Goal: Task Accomplishment & Management: Manage account settings

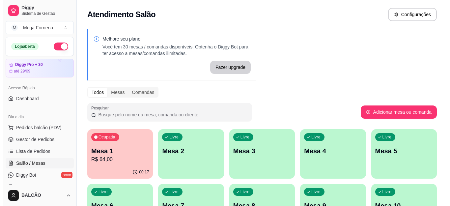
scroll to position [33, 0]
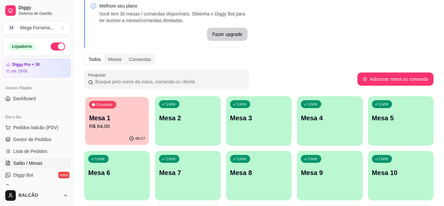
click at [130, 133] on div "00:17" at bounding box center [117, 138] width 64 height 13
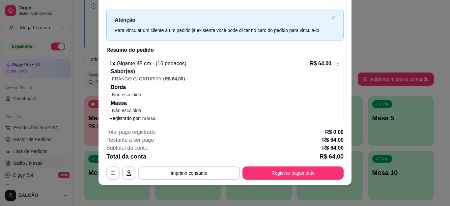
scroll to position [16, 0]
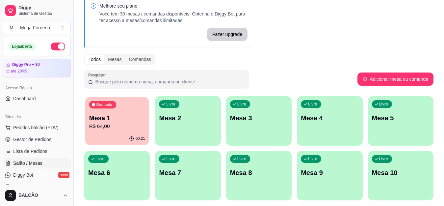
click at [122, 127] on p "R$ 64,00" at bounding box center [117, 127] width 56 height 8
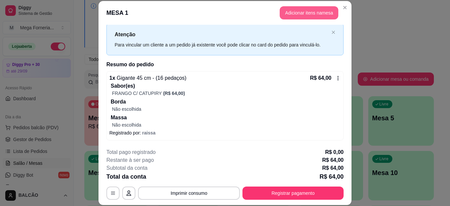
click at [293, 13] on button "Adicionar itens na mesa" at bounding box center [309, 12] width 59 height 13
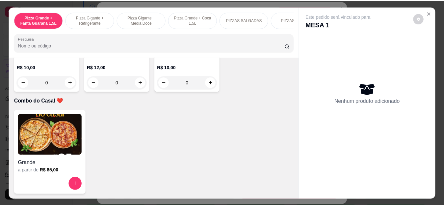
scroll to position [1958, 0]
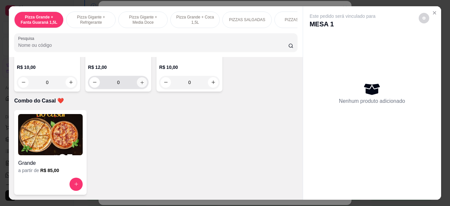
click at [140, 85] on icon "increase-product-quantity" at bounding box center [142, 82] width 5 height 5
type input "1"
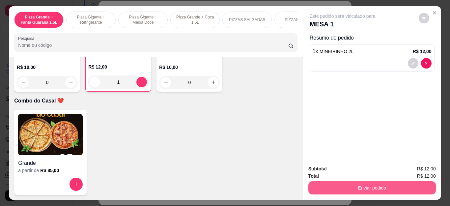
click at [355, 183] on button "Enviar pedido" at bounding box center [371, 187] width 127 height 13
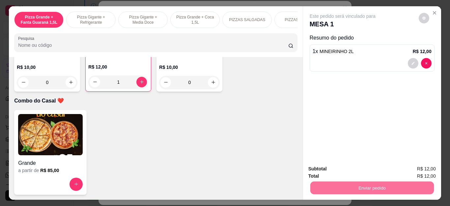
click at [414, 164] on button "Enviar pedido" at bounding box center [418, 168] width 37 height 13
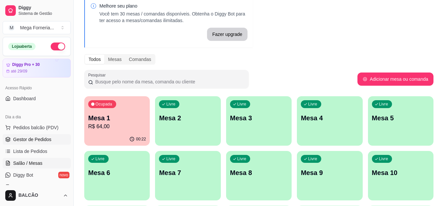
click at [46, 139] on span "Gestor de Pedidos" at bounding box center [32, 139] width 38 height 7
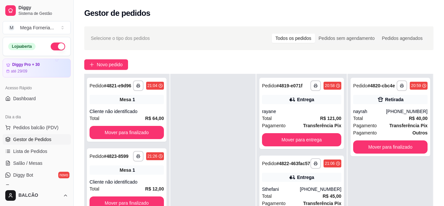
scroll to position [33, 0]
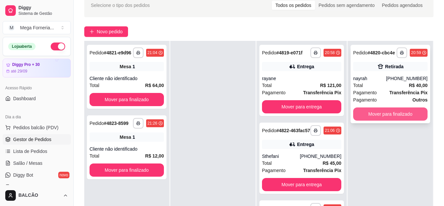
click at [390, 114] on button "Mover para finalizado" at bounding box center [390, 113] width 74 height 13
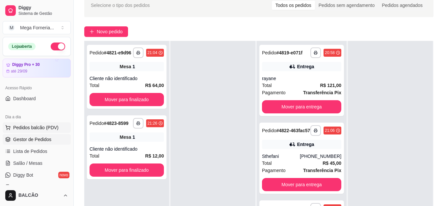
click at [45, 128] on span "Pedidos balcão (PDV)" at bounding box center [35, 127] width 45 height 7
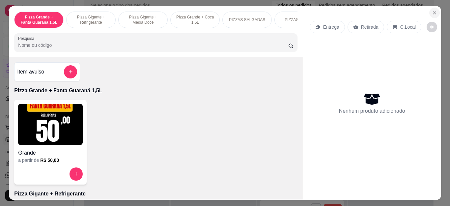
click at [432, 10] on icon "Close" at bounding box center [434, 12] width 5 height 5
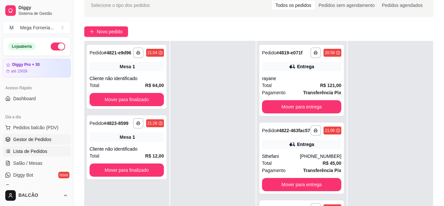
click at [45, 146] on link "Lista de Pedidos" at bounding box center [37, 151] width 68 height 11
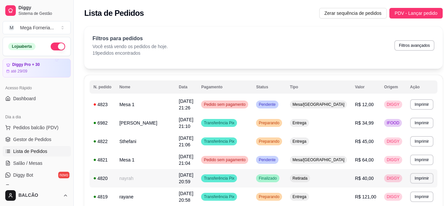
click at [132, 177] on td "nayrah" at bounding box center [146, 178] width 60 height 18
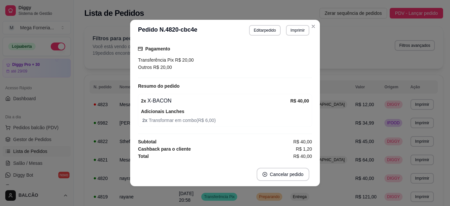
scroll to position [1, 0]
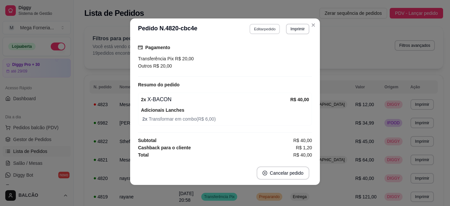
click at [262, 33] on button "Editar pedido" at bounding box center [265, 29] width 31 height 10
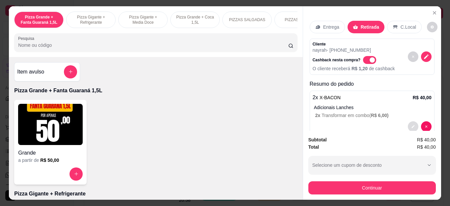
click at [408, 121] on button "decrease-product-quantity" at bounding box center [413, 126] width 11 height 11
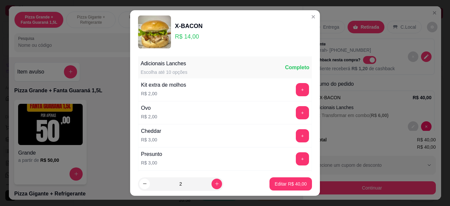
scroll to position [66, 0]
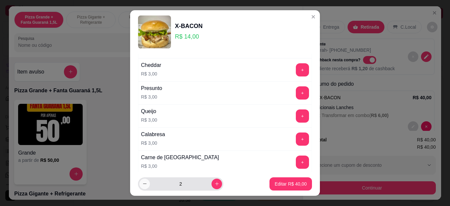
click at [144, 185] on icon "decrease-product-quantity" at bounding box center [144, 183] width 5 height 5
type input "1"
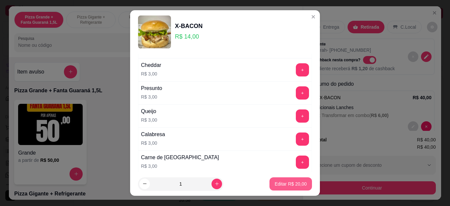
click at [275, 181] on p "Editar R$ 20,00" at bounding box center [291, 184] width 32 height 7
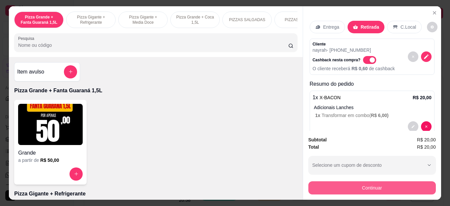
click at [380, 183] on button "Continuar" at bounding box center [371, 187] width 127 height 13
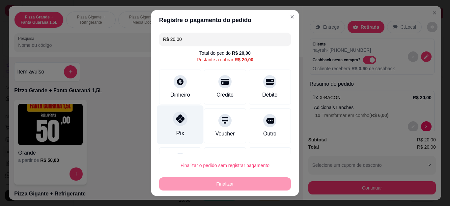
click at [178, 122] on icon at bounding box center [180, 118] width 9 height 9
type input "R$ 0,00"
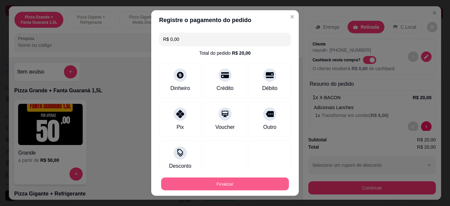
click at [214, 182] on button "Finalizar" at bounding box center [225, 183] width 128 height 13
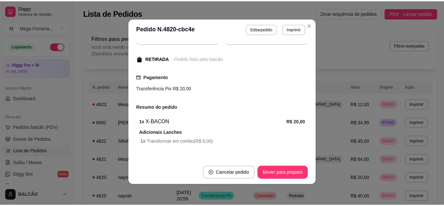
scroll to position [109, 0]
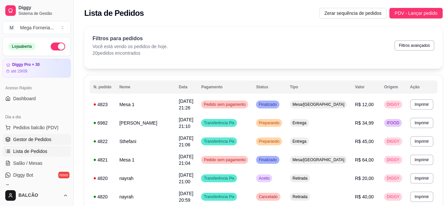
click at [44, 137] on span "Gestor de Pedidos" at bounding box center [32, 139] width 38 height 7
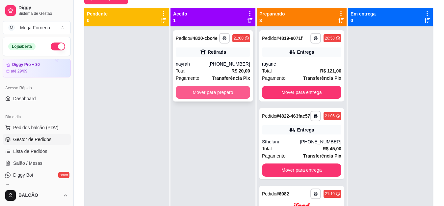
click at [213, 94] on button "Mover para preparo" at bounding box center [213, 92] width 74 height 13
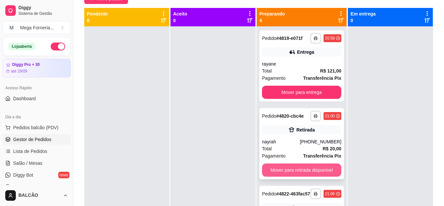
click at [291, 171] on button "Mover para retirada disponível" at bounding box center [301, 169] width 79 height 13
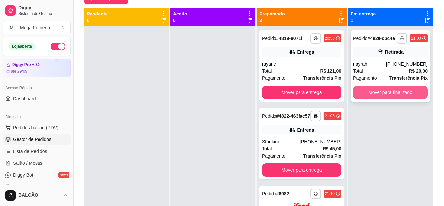
click at [390, 95] on button "Mover para finalizado" at bounding box center [390, 92] width 74 height 13
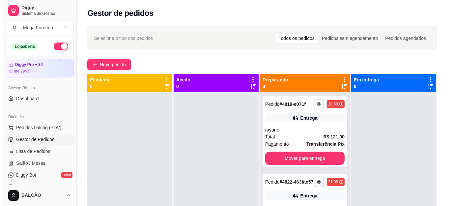
scroll to position [18, 0]
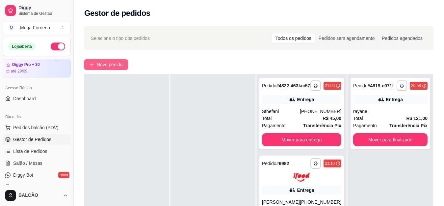
click at [116, 65] on span "Novo pedido" at bounding box center [110, 64] width 26 height 7
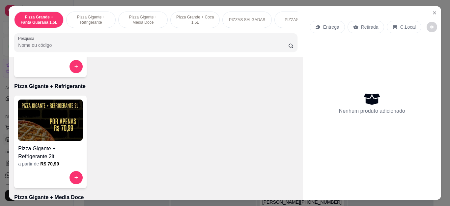
scroll to position [132, 0]
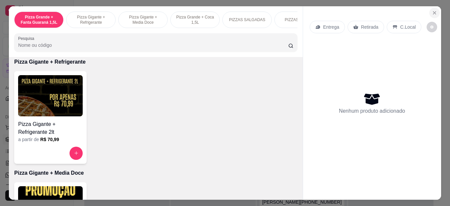
click at [433, 10] on icon "Close" at bounding box center [434, 12] width 5 height 5
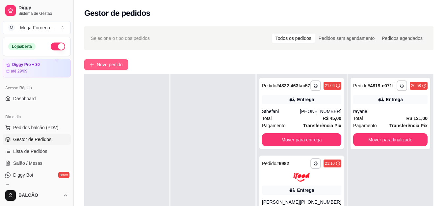
click at [109, 68] on span "Novo pedido" at bounding box center [110, 64] width 26 height 7
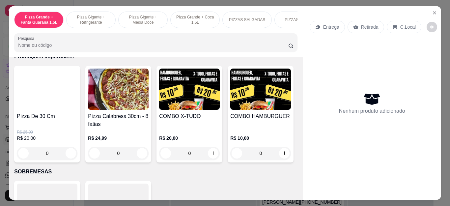
scroll to position [659, 0]
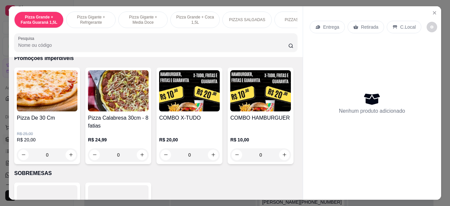
click at [57, 132] on div "R$ 25,00 R$ 20,00 0" at bounding box center [47, 143] width 61 height 37
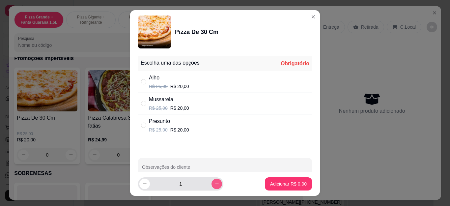
click at [214, 184] on icon "increase-product-quantity" at bounding box center [216, 183] width 5 height 5
click at [142, 183] on icon "decrease-product-quantity" at bounding box center [144, 183] width 5 height 5
type input "1"
click at [143, 102] on input "" at bounding box center [143, 103] width 5 height 5
radio input "true"
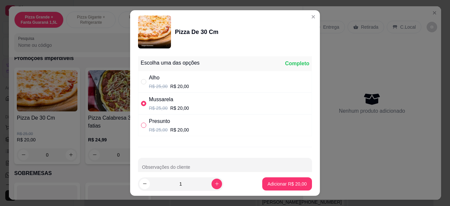
click at [143, 124] on input "" at bounding box center [143, 125] width 5 height 5
radio input "true"
radio input "false"
click at [284, 183] on p "Adicionar R$ 20,00" at bounding box center [287, 184] width 38 height 6
type input "1"
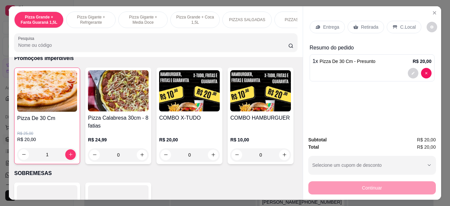
click at [52, 134] on p "R$ 25,00" at bounding box center [47, 133] width 60 height 5
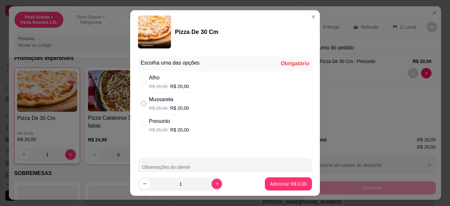
click at [141, 102] on input "" at bounding box center [143, 103] width 5 height 5
radio input "true"
click at [291, 185] on p "Adicionar R$ 20,00" at bounding box center [287, 184] width 38 height 6
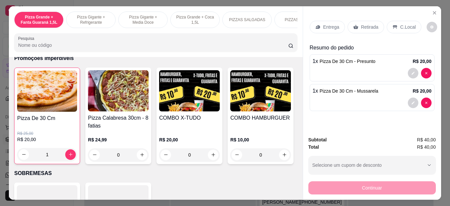
click at [19, 135] on p "R$ 25,00" at bounding box center [47, 133] width 60 height 5
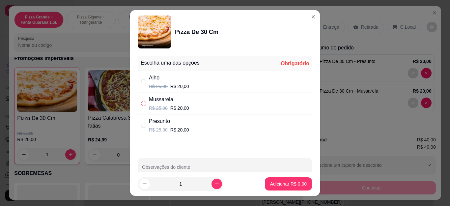
click at [142, 101] on input "" at bounding box center [143, 103] width 5 height 5
radio input "true"
click at [294, 184] on p "Adicionar R$ 20,00" at bounding box center [287, 184] width 38 height 6
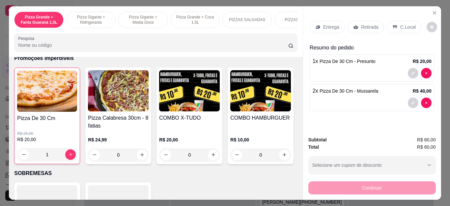
click at [40, 131] on div "R$ 25,00 R$ 20,00 1" at bounding box center [47, 142] width 60 height 37
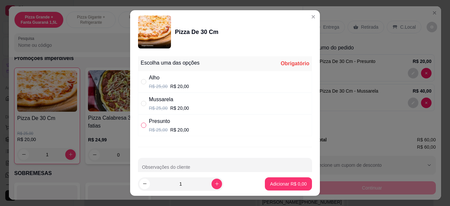
click at [141, 125] on input "" at bounding box center [143, 125] width 5 height 5
radio input "true"
click at [278, 180] on button "Adicionar R$ 20,00" at bounding box center [287, 183] width 48 height 13
type input "2"
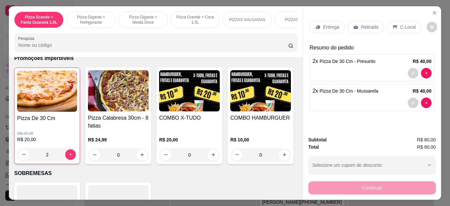
click at [361, 21] on div "Retirada" at bounding box center [366, 27] width 37 height 13
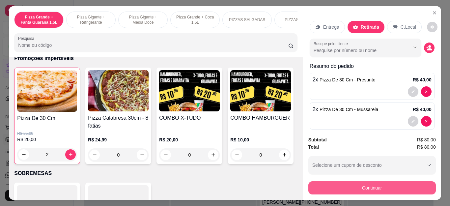
click at [366, 187] on button "Continuar" at bounding box center [371, 187] width 127 height 13
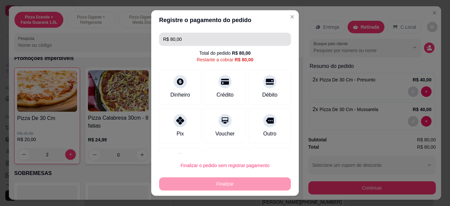
click at [185, 41] on input "R$ 80,00" at bounding box center [225, 39] width 124 height 13
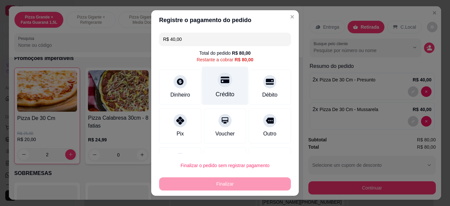
click at [230, 96] on div "Crédito" at bounding box center [225, 86] width 46 height 39
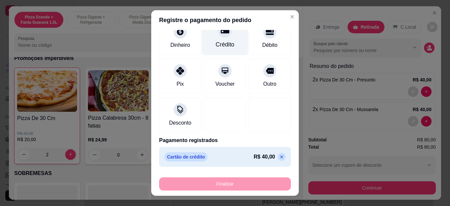
scroll to position [0, 0]
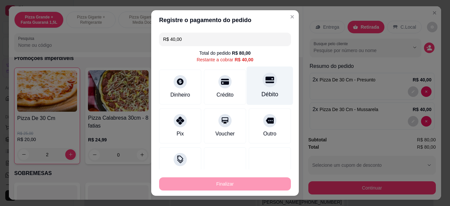
click at [263, 83] on div at bounding box center [270, 80] width 14 height 14
type input "R$ 0,00"
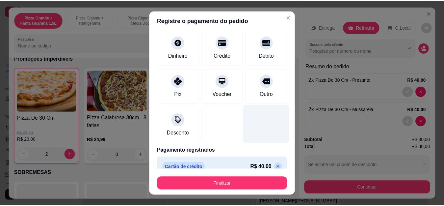
scroll to position [66, 0]
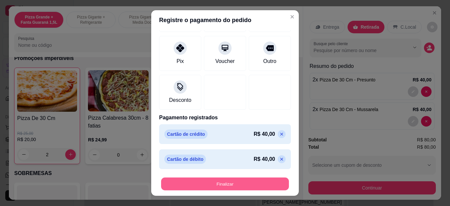
click at [241, 185] on button "Finalizar" at bounding box center [225, 183] width 128 height 13
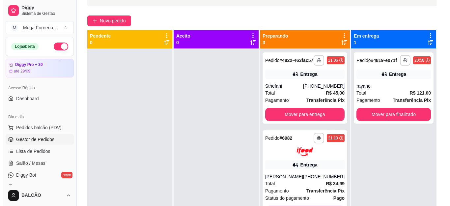
scroll to position [33, 0]
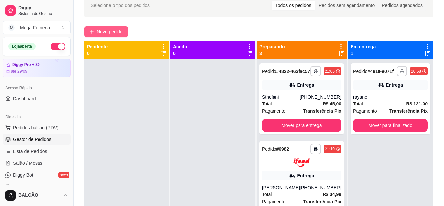
click at [111, 27] on button "Novo pedido" at bounding box center [106, 31] width 44 height 11
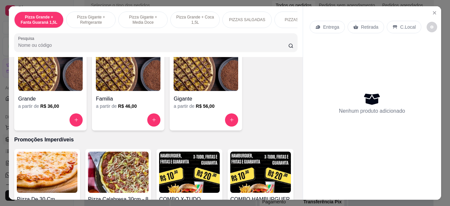
scroll to position [676, 0]
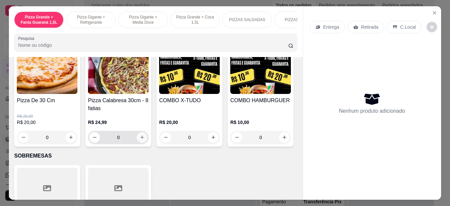
click at [137, 137] on button "increase-product-quantity" at bounding box center [142, 137] width 11 height 11
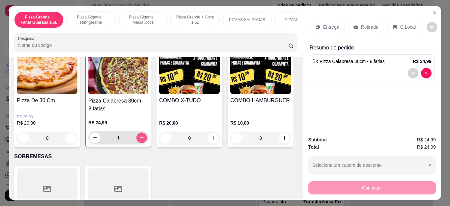
type input "1"
click at [366, 21] on div "Retirada" at bounding box center [366, 27] width 37 height 13
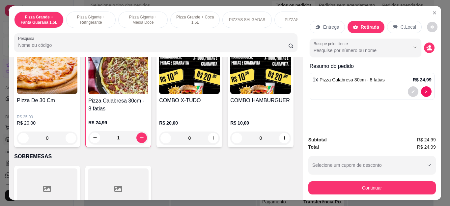
click at [321, 48] on input "Busque pelo cliente" at bounding box center [356, 50] width 85 height 7
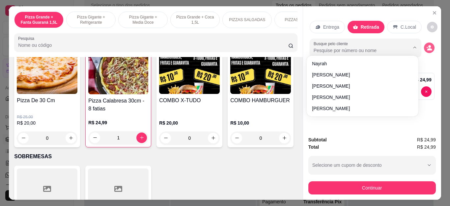
click at [426, 45] on icon "decrease-product-quantity" at bounding box center [429, 48] width 6 height 6
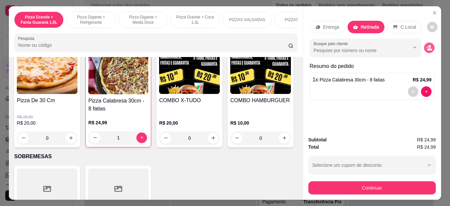
click at [426, 45] on icon "decrease-product-quantity" at bounding box center [429, 48] width 6 height 6
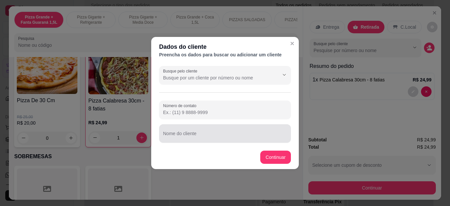
click at [210, 131] on div at bounding box center [225, 133] width 124 height 13
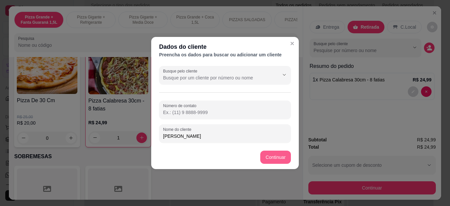
type input "[PERSON_NAME]"
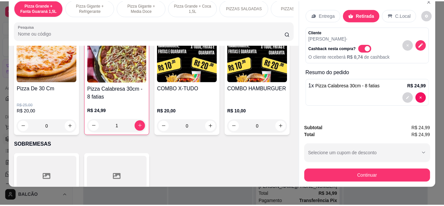
scroll to position [18, 0]
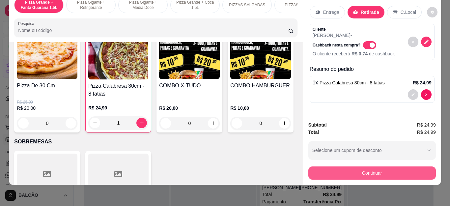
click at [383, 166] on button "Continuar" at bounding box center [371, 172] width 127 height 13
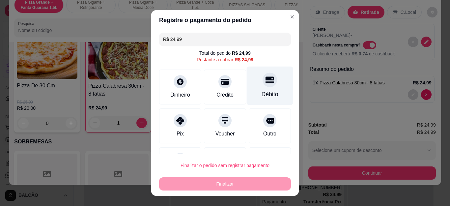
click at [262, 92] on div "Débito" at bounding box center [270, 94] width 17 height 9
type input "R$ 0,00"
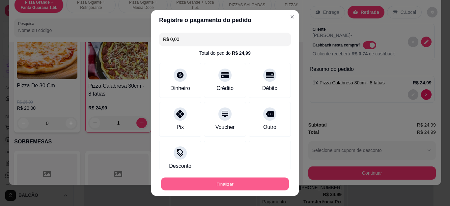
click at [248, 183] on button "Finalizar" at bounding box center [225, 183] width 128 height 13
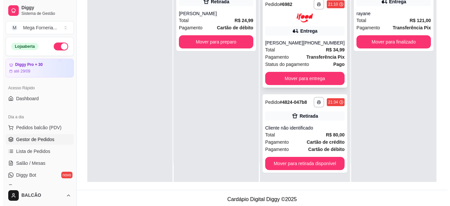
scroll to position [100, 0]
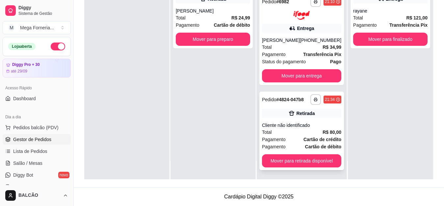
click at [297, 134] on div "Total R$ 80,00" at bounding box center [301, 131] width 79 height 7
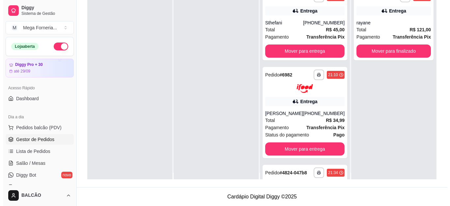
scroll to position [0, 0]
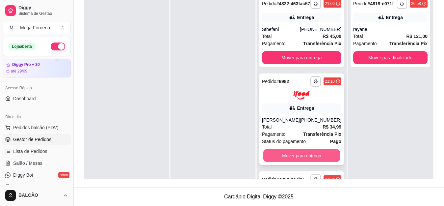
click at [297, 160] on button "Mover para entrega" at bounding box center [301, 155] width 77 height 13
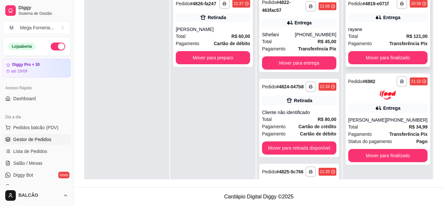
click at [401, 38] on div "Total R$ 121,00" at bounding box center [388, 36] width 79 height 7
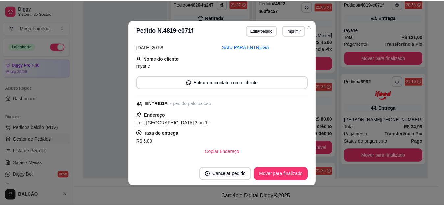
scroll to position [66, 0]
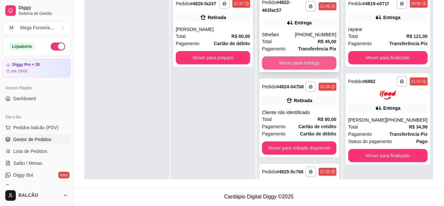
click at [281, 59] on button "Mover para entrega" at bounding box center [299, 62] width 74 height 13
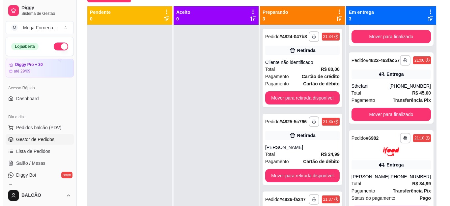
scroll to position [35, 0]
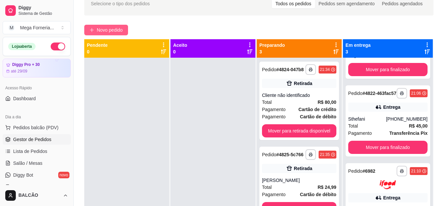
click at [107, 27] on span "Novo pedido" at bounding box center [110, 29] width 26 height 7
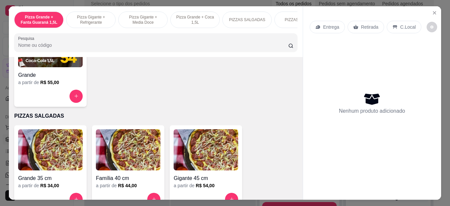
scroll to position [395, 0]
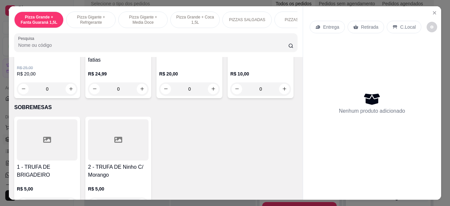
click at [115, 98] on div "Pizza De 30 Cm R$ 25,00 R$ 20,00 0 Pizza Calabresa 30cm - 8 fatias R$ 24,99 0 C…" at bounding box center [155, 50] width 283 height 97
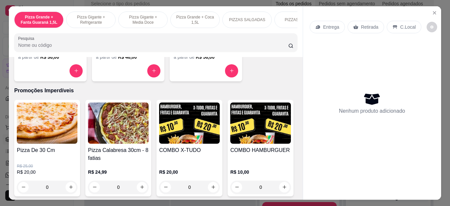
scroll to position [692, 0]
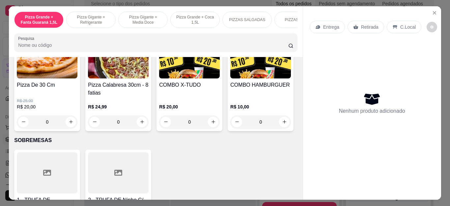
click at [208, 126] on div "0" at bounding box center [189, 121] width 61 height 13
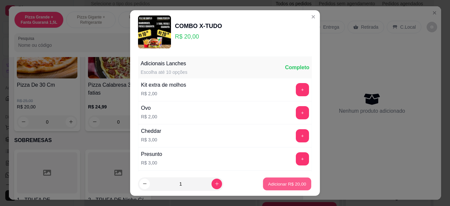
click at [268, 186] on p "Adicionar R$ 20,00" at bounding box center [287, 184] width 38 height 6
type input "1"
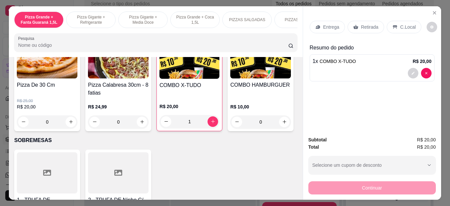
scroll to position [725, 0]
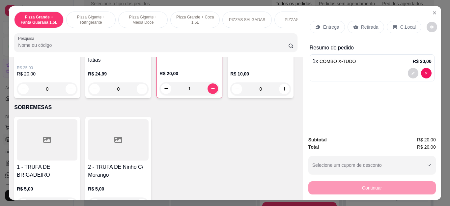
click at [230, 96] on div "0" at bounding box center [260, 88] width 61 height 13
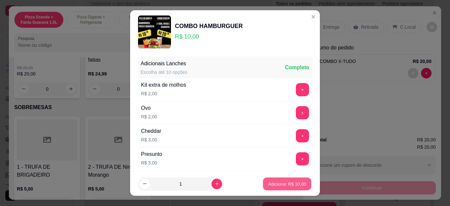
click at [270, 183] on p "Adicionar R$ 10,00" at bounding box center [287, 184] width 38 height 6
type input "1"
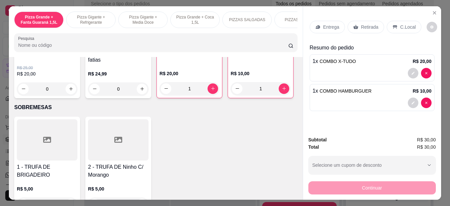
click at [366, 28] on div "Retirada" at bounding box center [366, 27] width 37 height 13
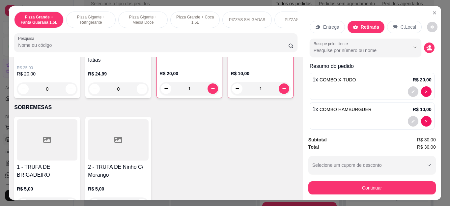
click at [324, 28] on div "Entrega" at bounding box center [327, 27] width 35 height 13
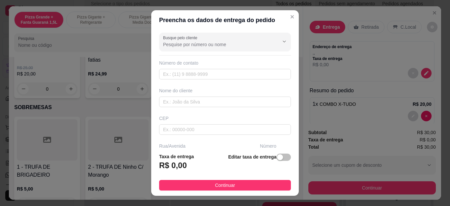
scroll to position [33, 0]
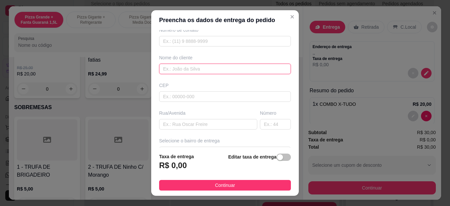
click at [200, 69] on input "text" at bounding box center [225, 69] width 132 height 11
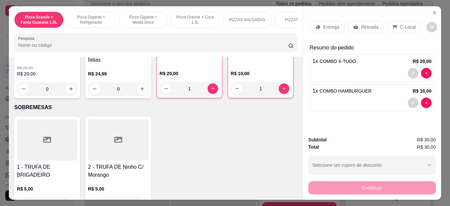
click at [329, 24] on p "Entrega" at bounding box center [331, 27] width 16 height 7
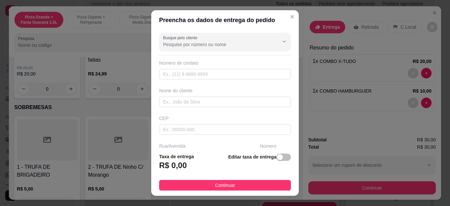
click at [211, 42] on input "Busque pelo cliente" at bounding box center [215, 44] width 105 height 7
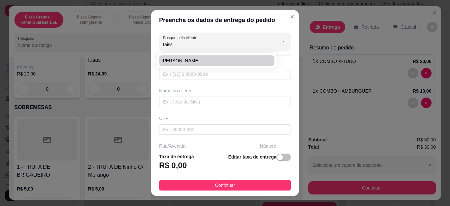
click at [208, 57] on li "[PERSON_NAME]" at bounding box center [216, 60] width 115 height 11
type input "[PERSON_NAME]"
type input "22999023766"
type input "[PERSON_NAME]"
type input "Rua [PERSON_NAME]"
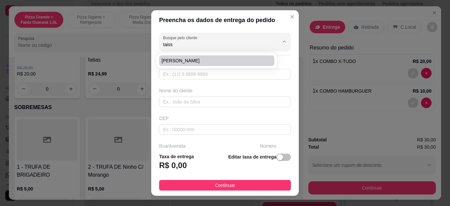
type input "145"
type input "Cabo Frio"
type input "Casa"
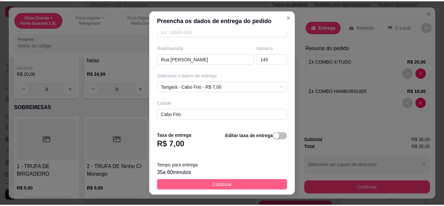
scroll to position [99, 0]
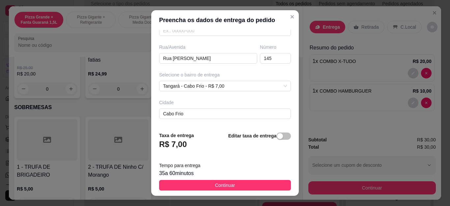
type input "[PERSON_NAME]"
click at [240, 182] on button "Continuar" at bounding box center [225, 185] width 132 height 11
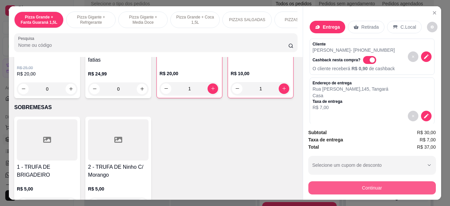
click at [361, 183] on button "Continuar" at bounding box center [371, 187] width 127 height 13
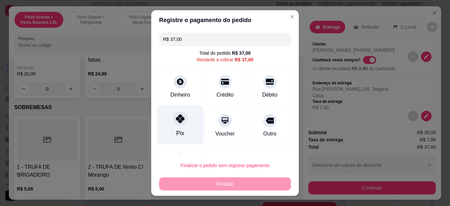
click at [176, 121] on icon at bounding box center [180, 118] width 9 height 9
type input "R$ 0,00"
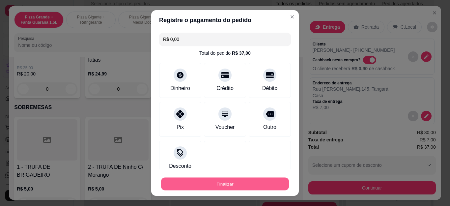
click at [230, 185] on button "Finalizar" at bounding box center [225, 183] width 128 height 13
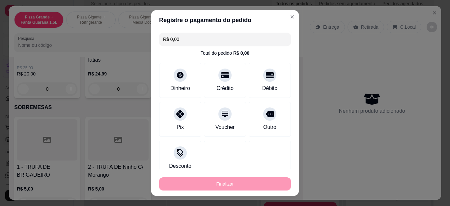
type input "0"
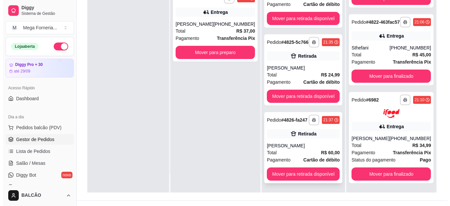
scroll to position [99, 0]
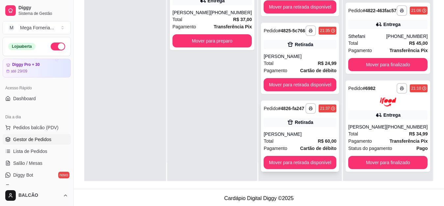
click at [307, 134] on div "[PERSON_NAME]" at bounding box center [300, 134] width 73 height 7
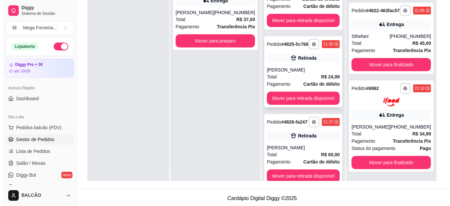
scroll to position [0, 0]
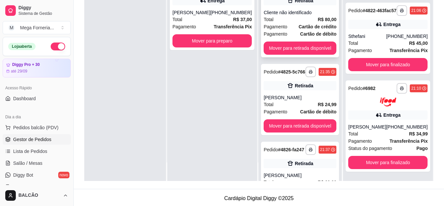
click at [300, 37] on strong "Cartão de débito" at bounding box center [318, 33] width 36 height 5
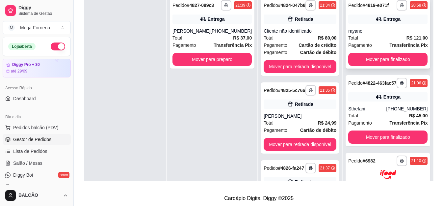
click at [380, 40] on div "Total R$ 121,00" at bounding box center [388, 37] width 79 height 7
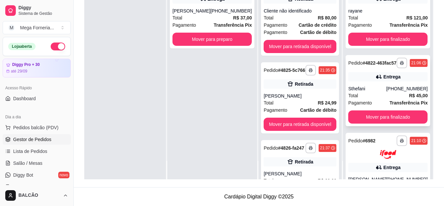
click at [360, 95] on div "**********" at bounding box center [388, 90] width 85 height 71
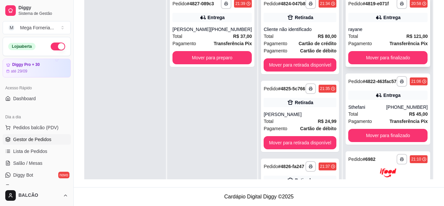
click at [369, 33] on div "rayane" at bounding box center [388, 29] width 79 height 7
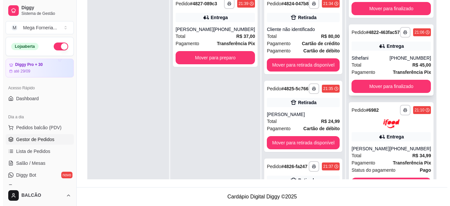
scroll to position [65, 0]
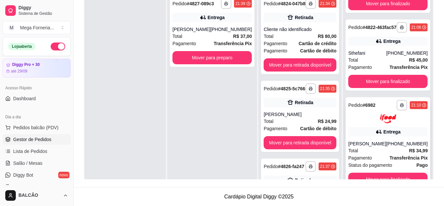
click at [384, 137] on div "**********" at bounding box center [388, 142] width 85 height 91
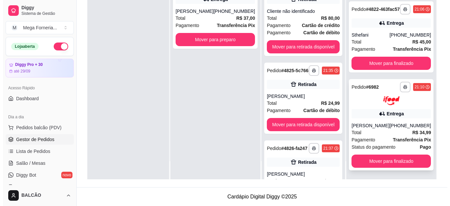
scroll to position [18, 0]
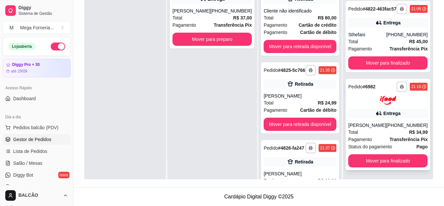
click at [364, 109] on div "Entrega" at bounding box center [388, 113] width 79 height 9
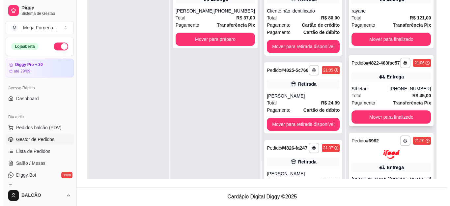
scroll to position [0, 0]
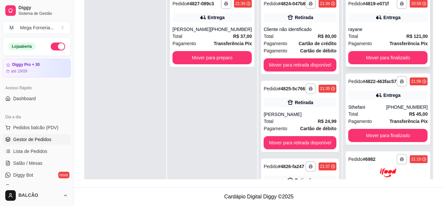
click at [375, 32] on div "rayane" at bounding box center [388, 29] width 79 height 7
click at [368, 118] on div "Total R$ 45,00" at bounding box center [388, 113] width 79 height 7
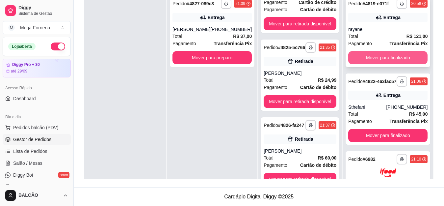
click at [399, 64] on button "Mover para finalizado" at bounding box center [388, 57] width 79 height 13
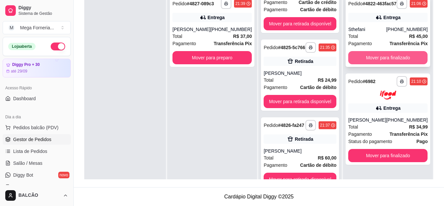
click at [399, 64] on button "Mover para finalizado" at bounding box center [388, 57] width 79 height 13
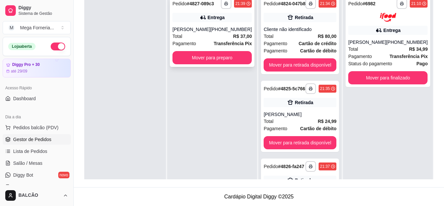
scroll to position [68, 0]
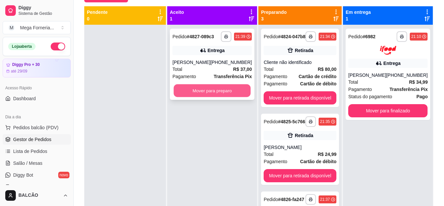
click at [224, 93] on button "Mover para preparo" at bounding box center [212, 90] width 77 height 13
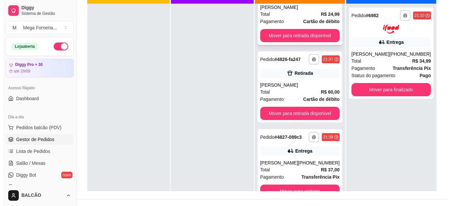
scroll to position [132, 0]
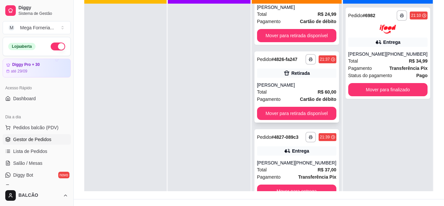
click at [291, 83] on div "[PERSON_NAME]" at bounding box center [296, 85] width 79 height 7
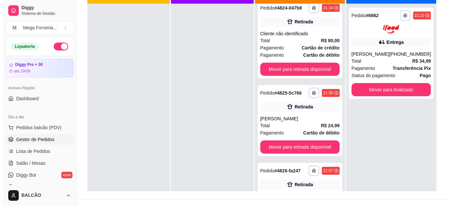
scroll to position [0, 0]
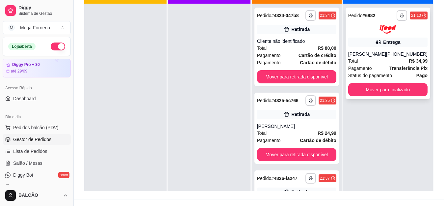
click at [377, 58] on div "Total R$ 34,99" at bounding box center [388, 60] width 79 height 7
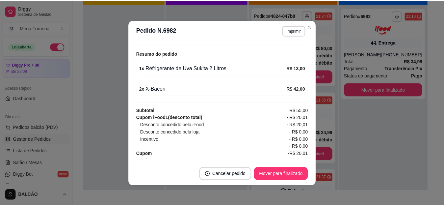
scroll to position [228, 0]
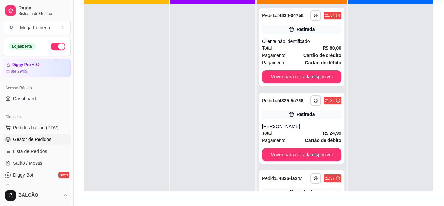
click at [410, 126] on div at bounding box center [390, 107] width 85 height 206
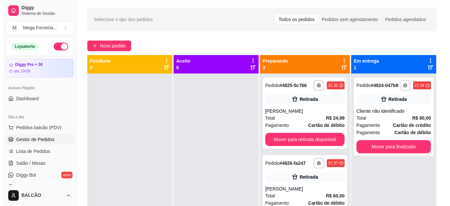
scroll to position [0, 0]
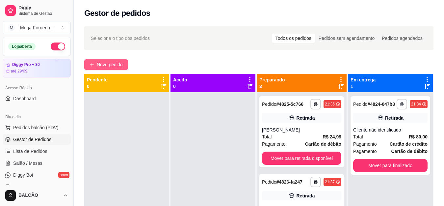
click at [118, 63] on span "Novo pedido" at bounding box center [110, 64] width 26 height 7
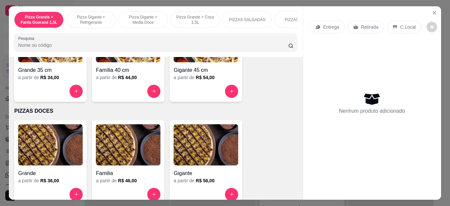
scroll to position [493, 0]
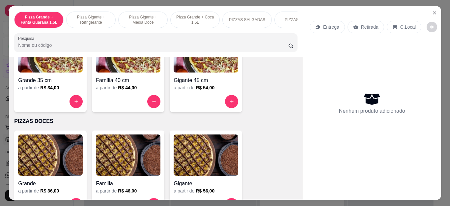
click at [153, 104] on icon "increase-product-quantity" at bounding box center [154, 101] width 5 height 5
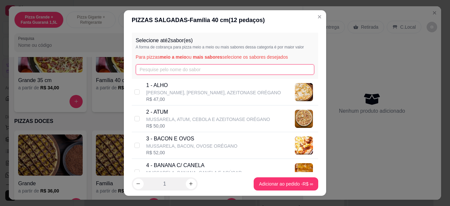
click at [222, 70] on input "text" at bounding box center [225, 69] width 179 height 11
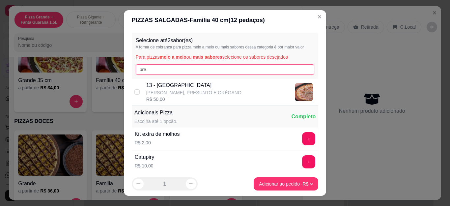
type input "pre"
click at [220, 84] on div "13 - PRESUNTO [PERSON_NAME], PRESUNTO E ORÉGANO R$ 50,00" at bounding box center [231, 91] width 170 height 21
checkbox input "true"
click at [223, 67] on input "pre" at bounding box center [225, 69] width 179 height 11
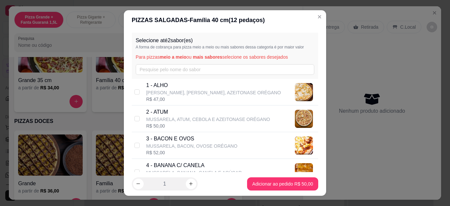
click at [214, 139] on p "3 - BACON E OVOS" at bounding box center [191, 139] width 91 height 8
checkbox input "true"
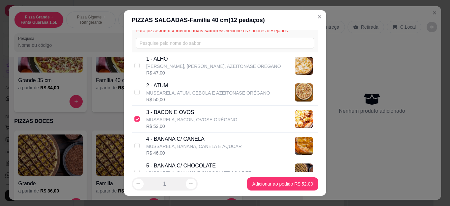
scroll to position [0, 0]
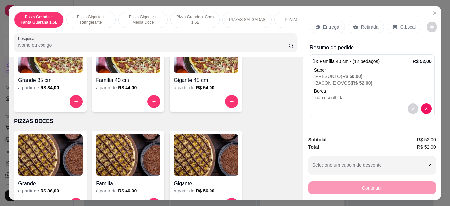
click at [330, 21] on div "Entrega" at bounding box center [327, 27] width 35 height 13
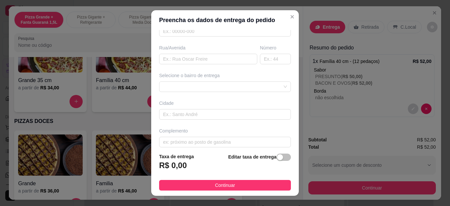
scroll to position [99, 0]
click at [213, 89] on div at bounding box center [225, 86] width 132 height 11
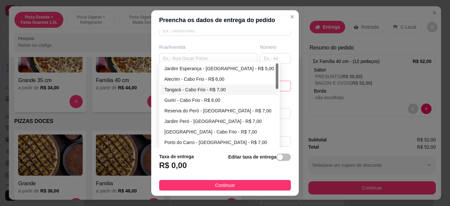
click at [213, 91] on div "Tangará - Cabo Frio - R$ 7,00" at bounding box center [219, 89] width 110 height 7
type input "Cabo Frio"
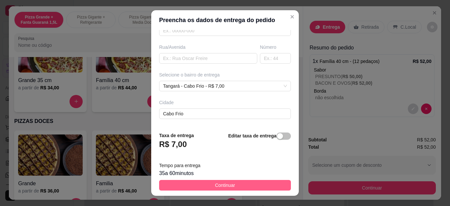
click at [268, 184] on button "Continuar" at bounding box center [225, 185] width 132 height 11
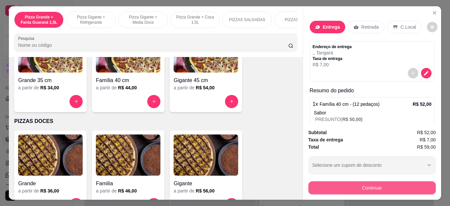
click at [404, 184] on button "Continuar" at bounding box center [371, 187] width 127 height 13
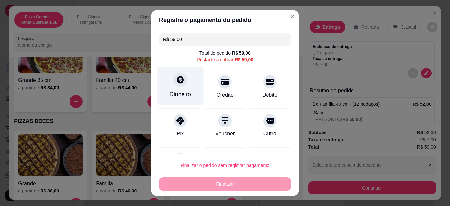
click at [181, 91] on div "Dinheiro" at bounding box center [180, 94] width 22 height 9
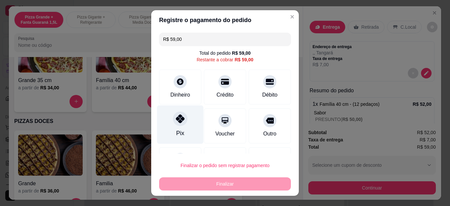
click at [176, 120] on icon at bounding box center [180, 118] width 9 height 9
type input "R$ 0,00"
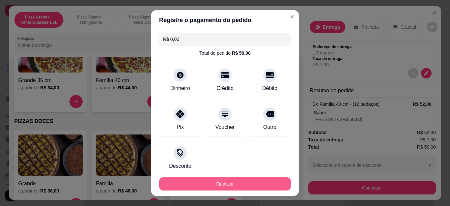
click at [211, 183] on button "Finalizar" at bounding box center [225, 183] width 132 height 13
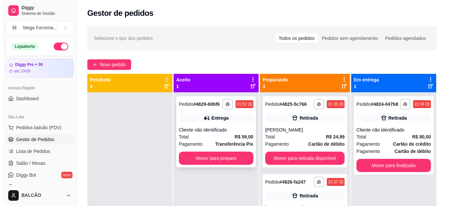
scroll to position [18, 0]
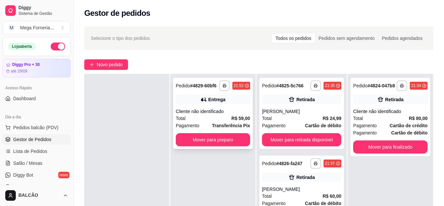
click at [213, 114] on div "Cliente não identificado" at bounding box center [213, 111] width 74 height 7
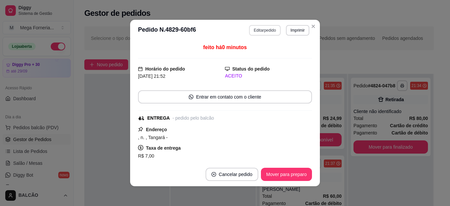
click at [252, 29] on button "Editar pedido" at bounding box center [264, 30] width 31 height 11
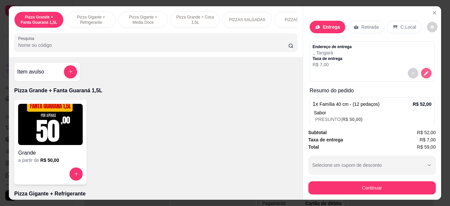
click at [424, 71] on icon "decrease-product-quantity" at bounding box center [426, 73] width 5 height 5
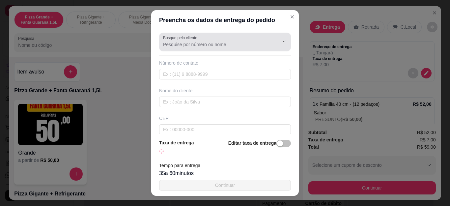
click at [184, 42] on input "Busque pelo cliente" at bounding box center [215, 44] width 105 height 7
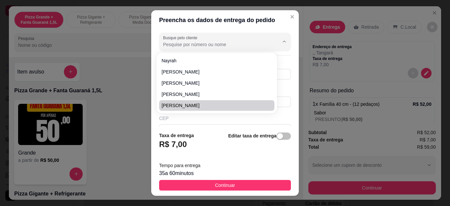
click at [213, 125] on input "text" at bounding box center [225, 129] width 132 height 11
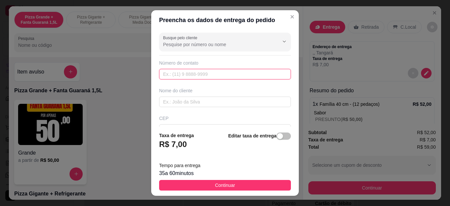
click at [210, 70] on input "text" at bounding box center [225, 74] width 132 height 11
type input "[PHONE_NUMBER]"
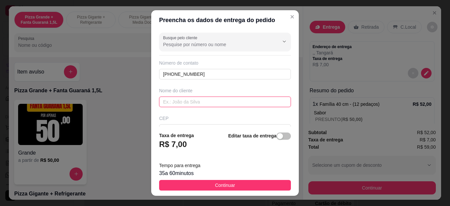
click at [210, 105] on input "text" at bounding box center [225, 102] width 132 height 11
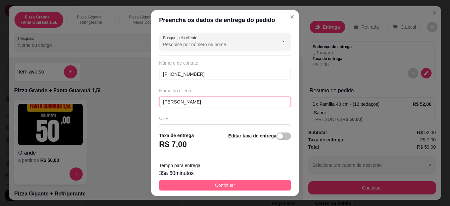
type input "[PERSON_NAME]"
click at [237, 185] on button "Continuar" at bounding box center [225, 185] width 132 height 11
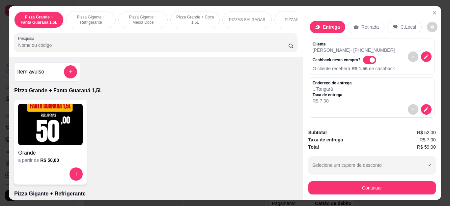
click at [388, 185] on button "Continuar" at bounding box center [371, 187] width 127 height 13
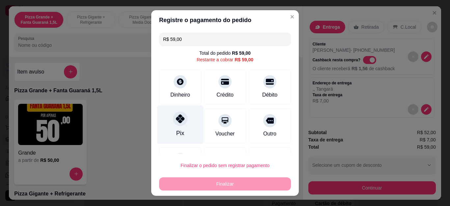
click at [173, 124] on div at bounding box center [180, 119] width 14 height 14
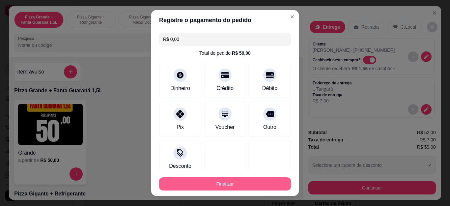
click at [208, 186] on button "Finalizar" at bounding box center [225, 183] width 132 height 13
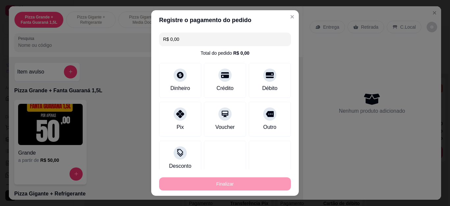
type input "-R$ 59,00"
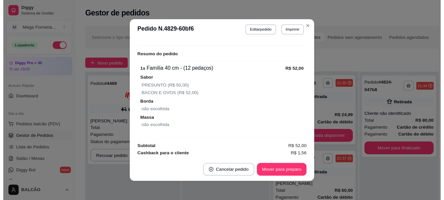
scroll to position [200, 0]
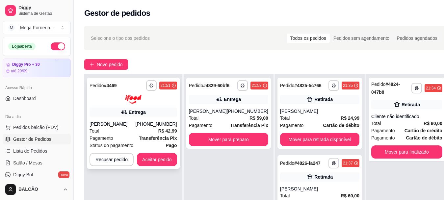
click at [157, 156] on button "Aceitar pedido" at bounding box center [157, 159] width 40 height 13
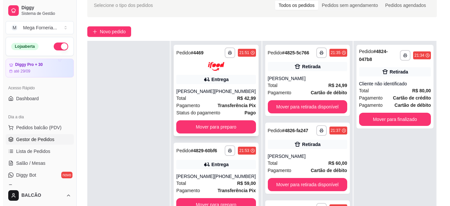
scroll to position [66, 0]
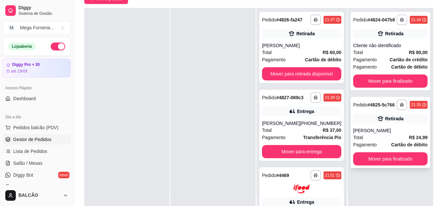
click at [378, 134] on div "[PERSON_NAME]" at bounding box center [390, 130] width 74 height 7
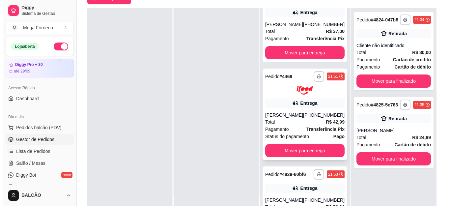
scroll to position [142, 0]
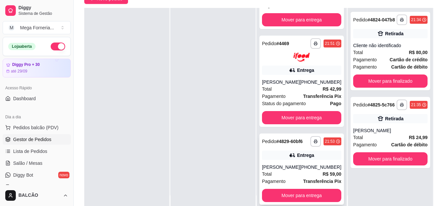
click at [293, 167] on div "[PERSON_NAME]" at bounding box center [281, 167] width 38 height 7
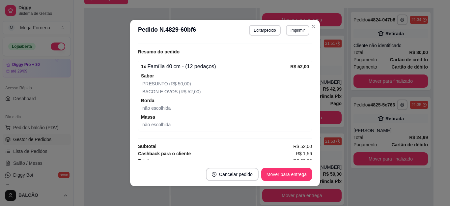
scroll to position [232, 0]
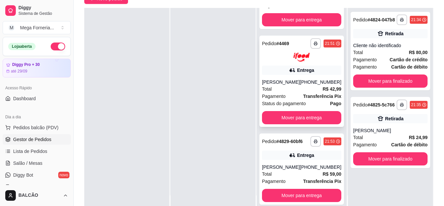
click at [289, 85] on div "Total R$ 42,99" at bounding box center [301, 88] width 79 height 7
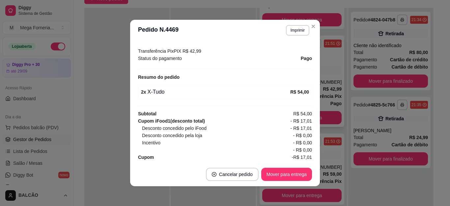
scroll to position [208, 0]
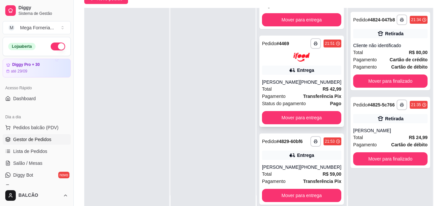
click at [294, 93] on div "Pagamento Transferência Pix" at bounding box center [301, 96] width 79 height 7
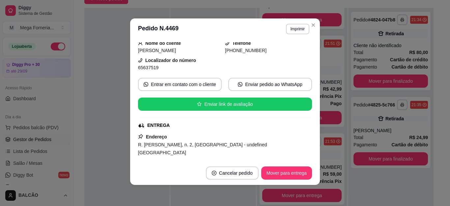
scroll to position [10, 0]
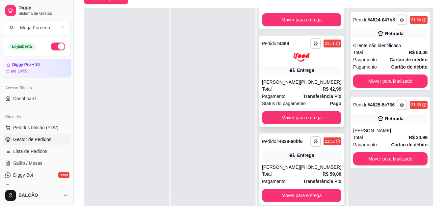
click at [286, 93] on div "Pagamento Transferência Pix" at bounding box center [301, 96] width 79 height 7
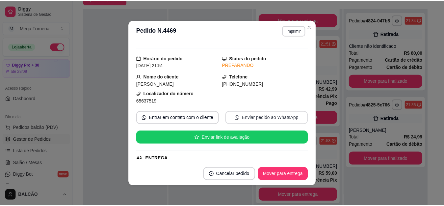
scroll to position [0, 0]
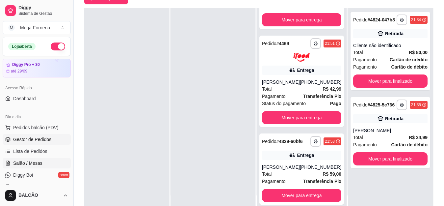
click at [48, 159] on link "Salão / Mesas" at bounding box center [37, 163] width 68 height 11
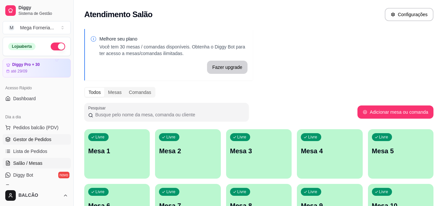
click at [32, 134] on link "Gestor de Pedidos" at bounding box center [37, 139] width 68 height 11
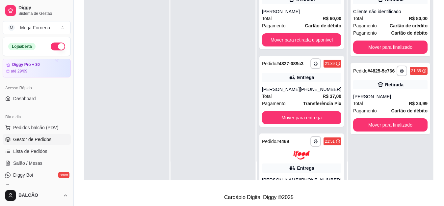
scroll to position [100, 0]
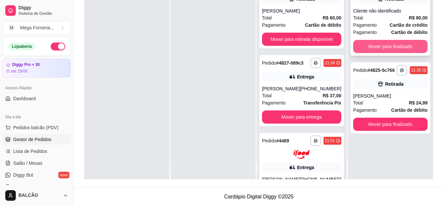
click at [407, 50] on button "Mover para finalizado" at bounding box center [390, 46] width 74 height 13
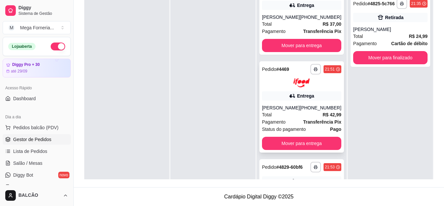
scroll to position [33, 0]
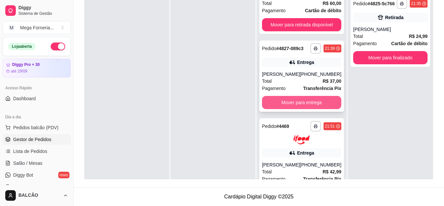
click at [310, 109] on button "Mover para entrega" at bounding box center [301, 102] width 79 height 13
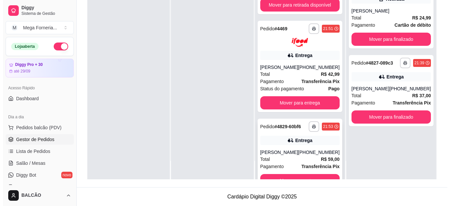
scroll to position [0, 0]
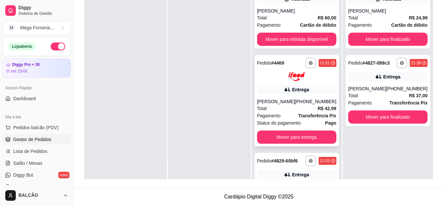
click at [270, 102] on div "[PERSON_NAME]" at bounding box center [276, 101] width 38 height 7
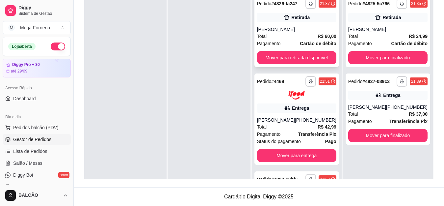
click at [284, 39] on div "Total R$ 60,00" at bounding box center [296, 36] width 79 height 7
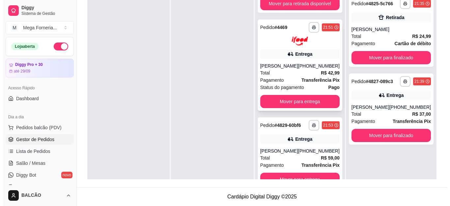
scroll to position [18, 0]
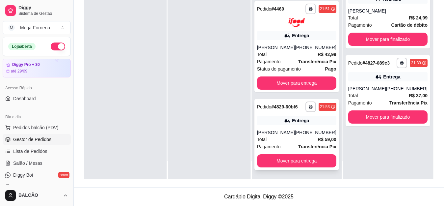
click at [292, 144] on div "Pagamento Transferência Pix" at bounding box center [296, 146] width 79 height 7
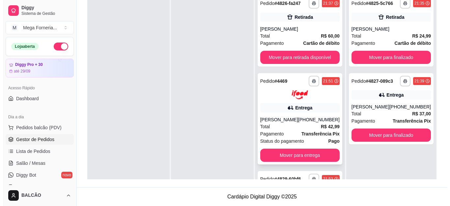
scroll to position [0, 0]
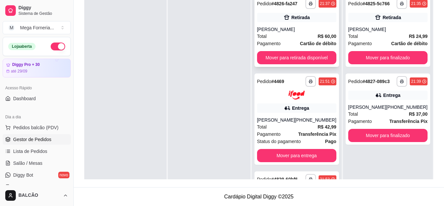
click at [291, 35] on div "Total R$ 60,00" at bounding box center [296, 36] width 79 height 7
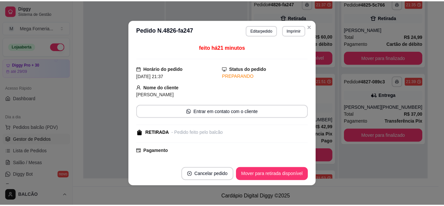
scroll to position [89, 0]
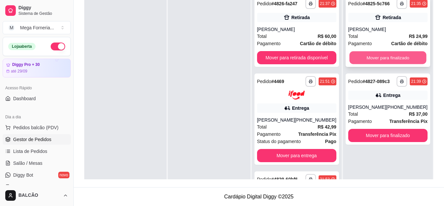
click at [385, 61] on button "Mover para finalizado" at bounding box center [388, 57] width 77 height 13
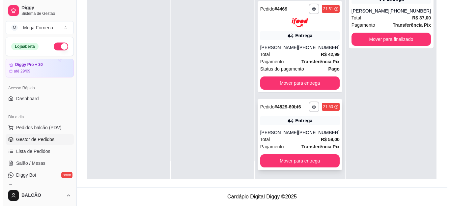
scroll to position [59, 0]
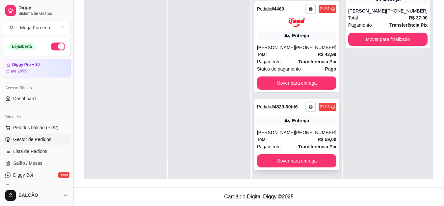
click at [289, 126] on div "**********" at bounding box center [297, 134] width 85 height 71
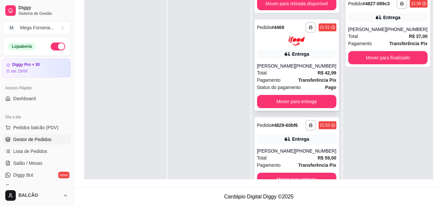
click at [293, 70] on div "Total R$ 42,99" at bounding box center [296, 72] width 79 height 7
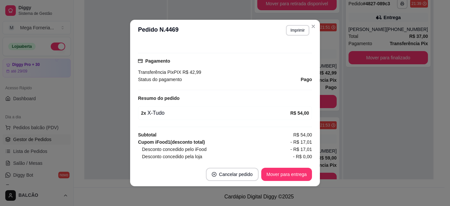
scroll to position [198, 0]
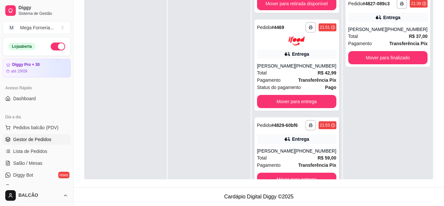
click at [283, 123] on strong "# 4829-60bf6" at bounding box center [284, 125] width 26 height 5
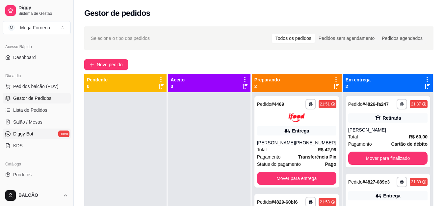
scroll to position [66, 0]
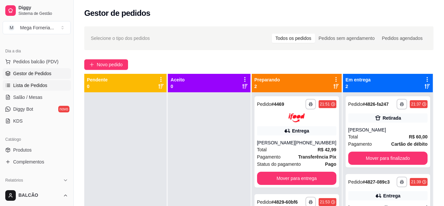
click at [34, 83] on span "Lista de Pedidos" at bounding box center [30, 85] width 34 height 7
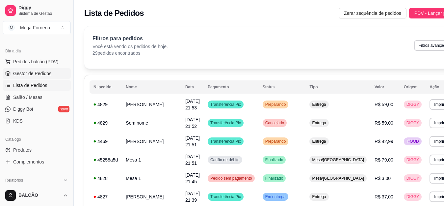
click at [44, 70] on span "Gestor de Pedidos" at bounding box center [32, 73] width 38 height 7
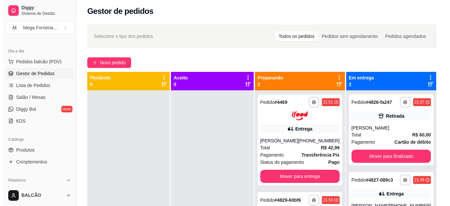
scroll to position [2, 0]
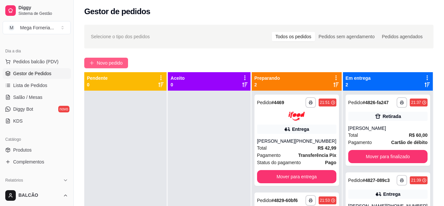
click at [110, 61] on span "Novo pedido" at bounding box center [110, 62] width 26 height 7
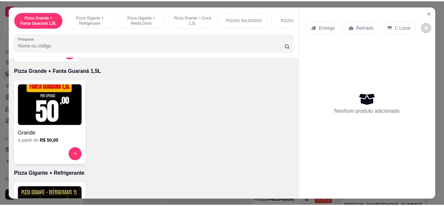
scroll to position [13, 0]
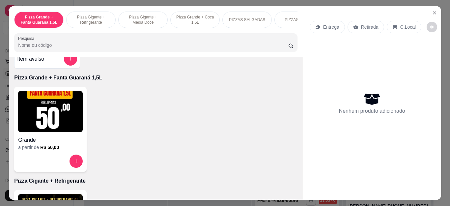
click at [64, 130] on img at bounding box center [50, 111] width 65 height 41
click at [432, 12] on icon "Close" at bounding box center [434, 12] width 5 height 5
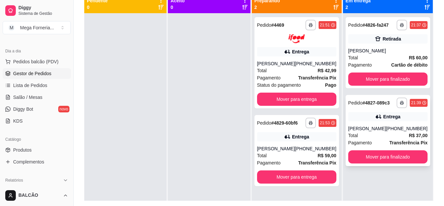
scroll to position [68, 0]
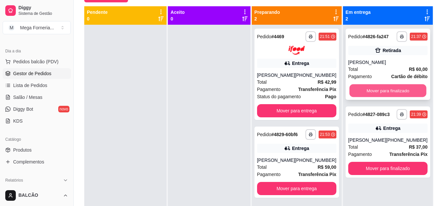
click at [386, 86] on button "Mover para finalizado" at bounding box center [388, 90] width 77 height 13
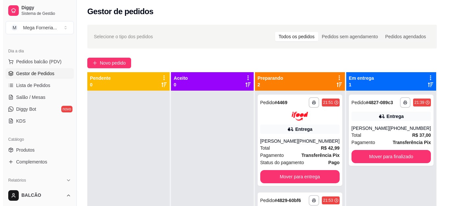
scroll to position [0, 0]
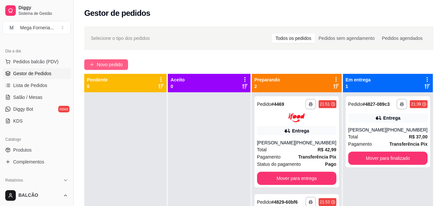
click at [118, 63] on span "Novo pedido" at bounding box center [110, 64] width 26 height 7
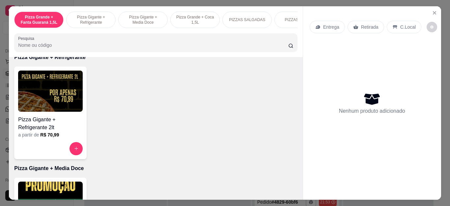
scroll to position [165, 0]
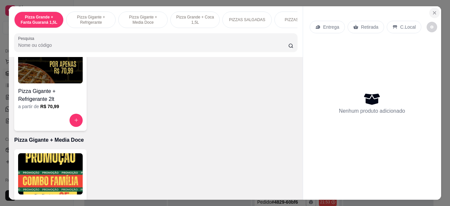
click at [431, 8] on button "Close" at bounding box center [434, 13] width 11 height 11
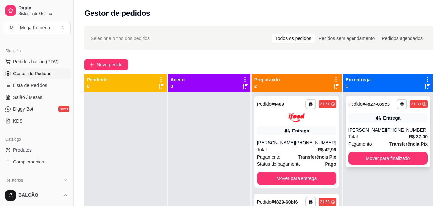
click at [390, 137] on div "Total R$ 37,00" at bounding box center [388, 136] width 79 height 7
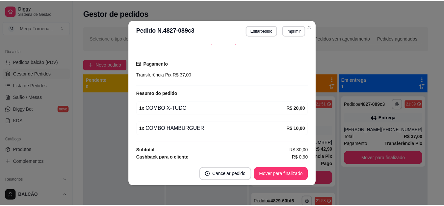
scroll to position [180, 0]
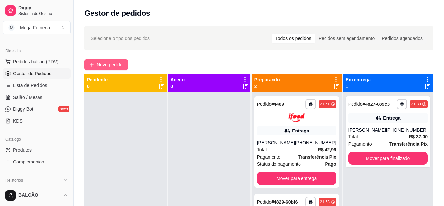
click at [98, 64] on span "Novo pedido" at bounding box center [110, 64] width 26 height 7
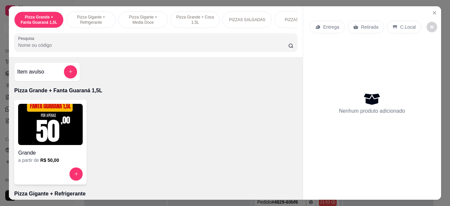
click at [177, 128] on div "Grande a partir de R$ 50,00" at bounding box center [155, 142] width 283 height 85
click at [429, 11] on button "Close" at bounding box center [434, 13] width 11 height 11
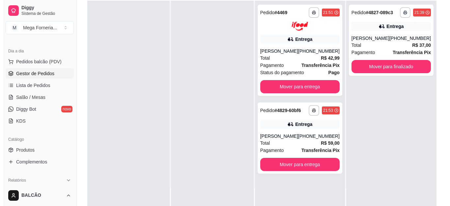
scroll to position [66, 0]
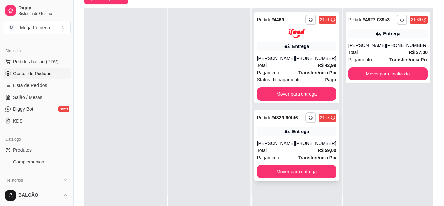
click at [281, 139] on div "**********" at bounding box center [297, 145] width 85 height 71
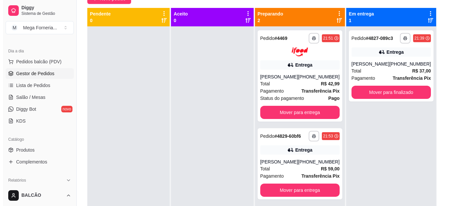
scroll to position [18, 0]
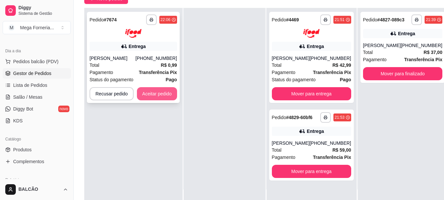
click at [164, 94] on button "Aceitar pedido" at bounding box center [157, 93] width 40 height 13
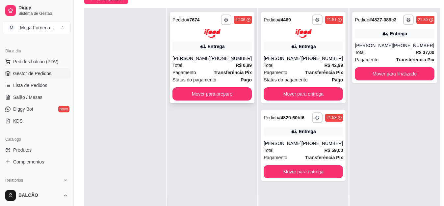
click at [229, 66] on div "Total R$ 0,99" at bounding box center [212, 65] width 79 height 7
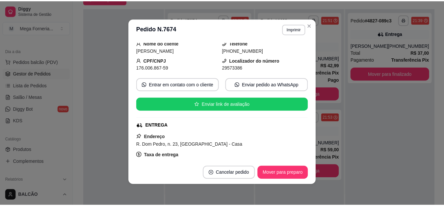
scroll to position [10, 0]
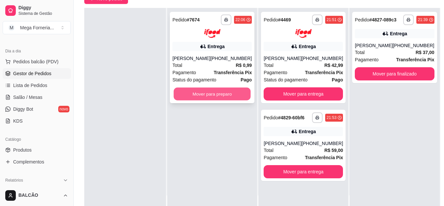
click at [223, 91] on button "Mover para preparo" at bounding box center [212, 93] width 77 height 13
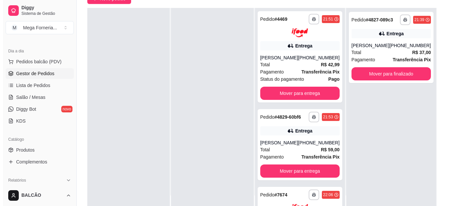
scroll to position [0, 0]
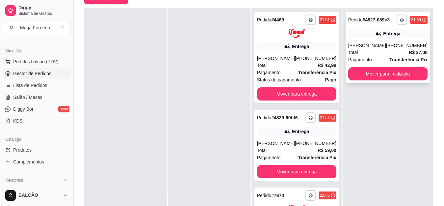
click at [352, 46] on div "[PERSON_NAME]" at bounding box center [368, 45] width 38 height 7
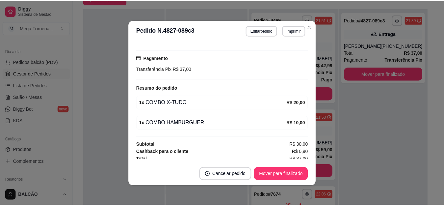
scroll to position [180, 0]
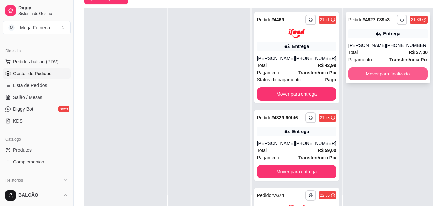
click at [389, 73] on button "Mover para finalizado" at bounding box center [388, 73] width 79 height 13
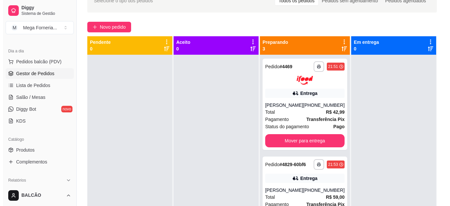
scroll to position [0, 0]
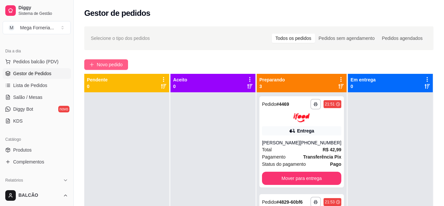
click at [105, 64] on span "Novo pedido" at bounding box center [110, 64] width 26 height 7
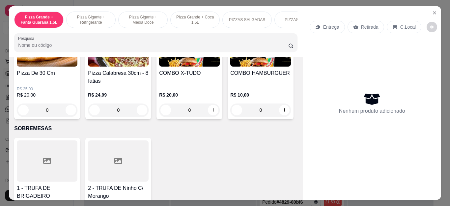
scroll to position [671, 0]
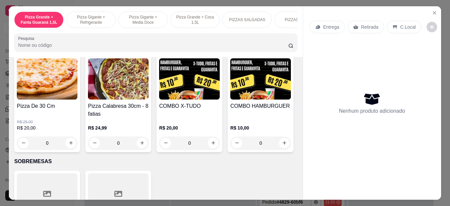
click at [213, 147] on div "0" at bounding box center [189, 142] width 61 height 13
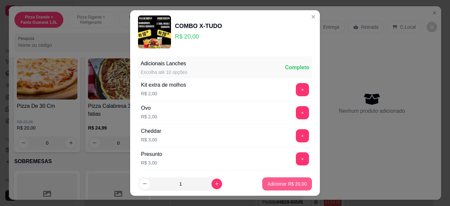
click at [291, 183] on p "Adicionar R$ 20,00" at bounding box center [287, 184] width 39 height 7
type input "1"
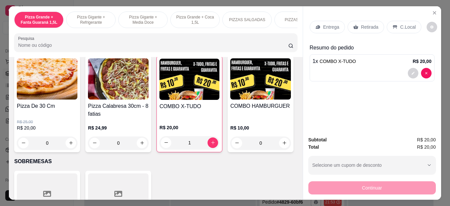
click at [333, 21] on div "Entrega" at bounding box center [327, 27] width 35 height 13
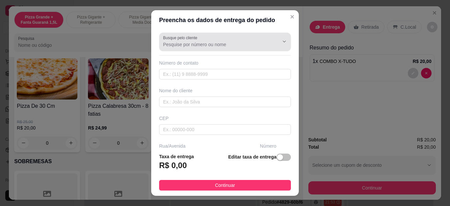
click at [190, 46] on input "Busque pelo cliente" at bounding box center [215, 44] width 105 height 7
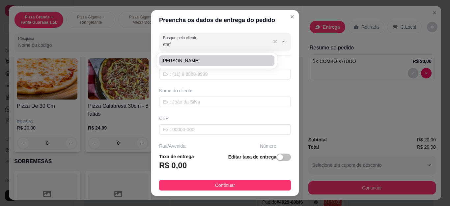
type input "stef"
click at [209, 48] on div "stef" at bounding box center [225, 41] width 124 height 13
click at [210, 48] on input "stef" at bounding box center [215, 44] width 105 height 7
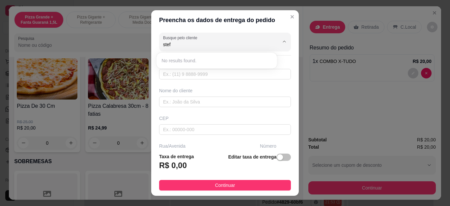
type input "stefa"
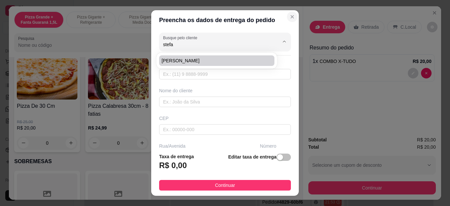
click at [290, 19] on icon "Close" at bounding box center [292, 16] width 5 height 5
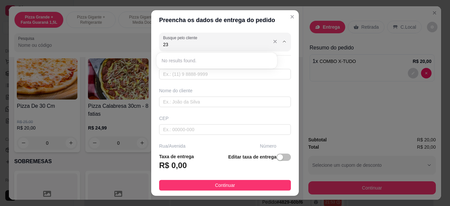
type input "2"
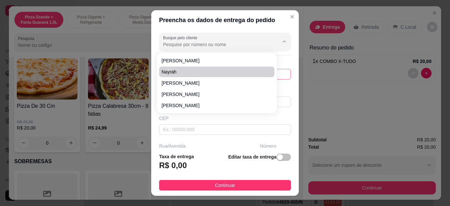
click at [218, 75] on li "nayrah" at bounding box center [216, 72] width 115 height 11
type input "nayrah"
type input "22999081126"
type input "nayrah"
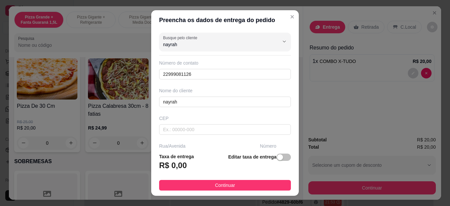
type input "nayrah"
click at [236, 122] on div "CEP" at bounding box center [225, 118] width 132 height 7
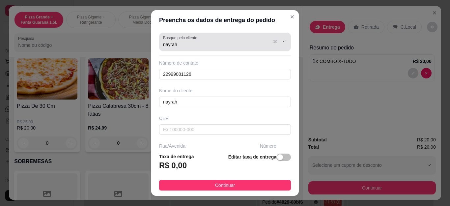
click at [246, 39] on div "nayrah" at bounding box center [225, 41] width 124 height 13
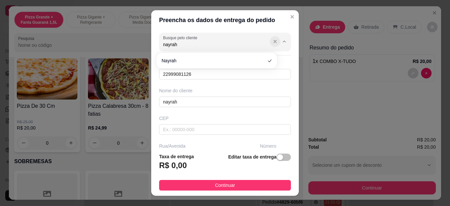
click at [272, 41] on icon "Show suggestions" at bounding box center [274, 41] width 5 height 5
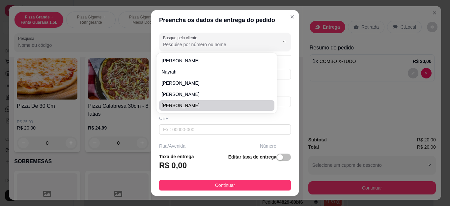
click at [213, 118] on div "CEP" at bounding box center [225, 118] width 132 height 7
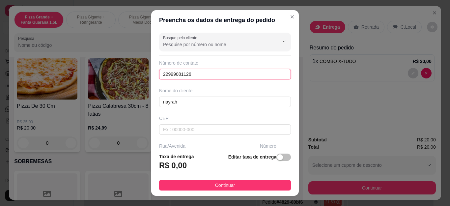
click at [201, 74] on input "22999081126" at bounding box center [225, 74] width 132 height 11
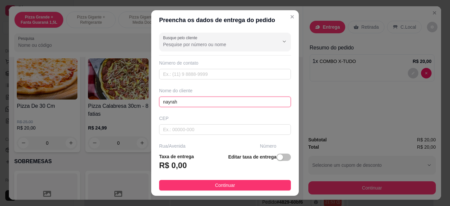
click at [198, 100] on input "nayrah" at bounding box center [225, 102] width 132 height 11
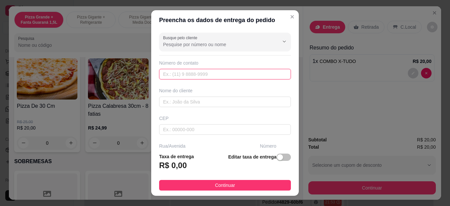
click at [210, 70] on input "text" at bounding box center [225, 74] width 132 height 11
type input "[PHONE_NUMBER]"
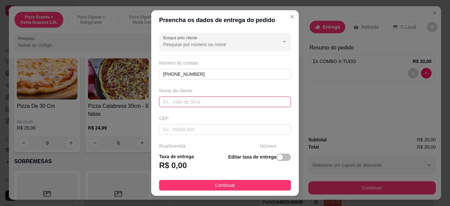
click at [216, 103] on input "text" at bounding box center [225, 102] width 132 height 11
type input "a"
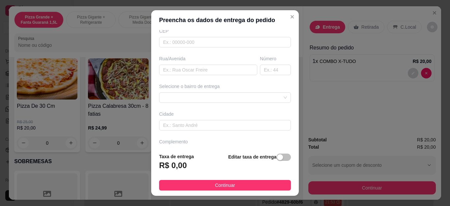
scroll to position [99, 0]
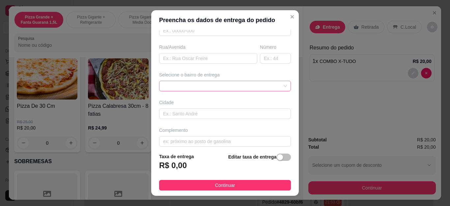
click at [232, 84] on div at bounding box center [225, 86] width 132 height 11
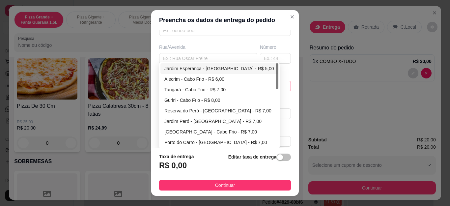
type input "[PERSON_NAME]"
click at [234, 68] on div "Jardim Esperança - [GEOGRAPHIC_DATA] - R$ 5,00" at bounding box center [219, 68] width 110 height 7
type input "Cabo Frio"
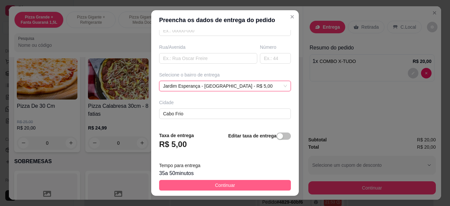
click at [233, 184] on button "Continuar" at bounding box center [225, 185] width 132 height 11
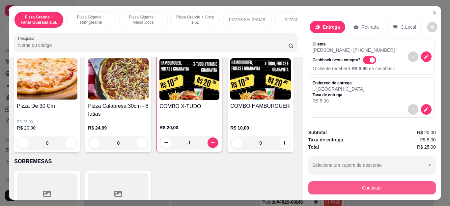
click at [357, 183] on button "Continuar" at bounding box center [371, 187] width 127 height 13
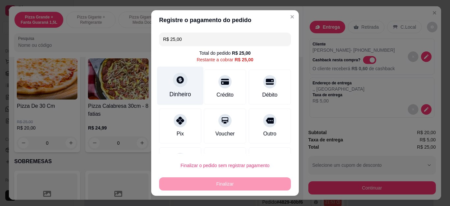
click at [168, 88] on div "Dinheiro" at bounding box center [180, 86] width 46 height 39
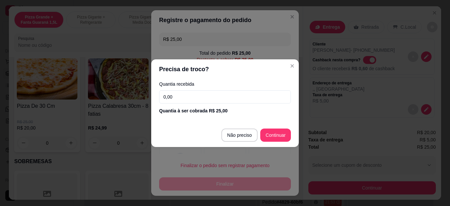
click at [207, 98] on input "0,00" at bounding box center [225, 96] width 132 height 13
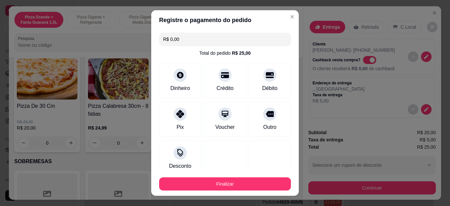
type input "R$ 0,00"
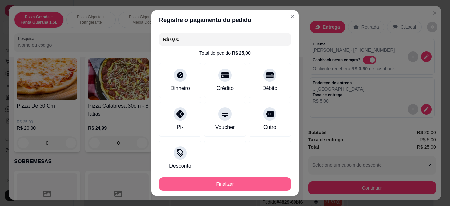
click at [259, 182] on button "Finalizar" at bounding box center [225, 183] width 132 height 13
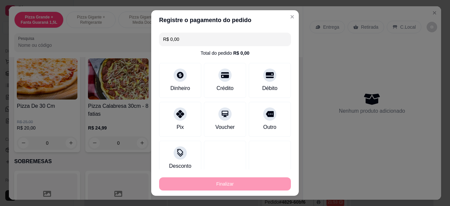
type input "0"
type input "-R$ 25,00"
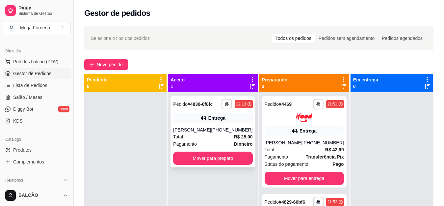
click at [201, 133] on div "[PERSON_NAME]" at bounding box center [192, 130] width 38 height 7
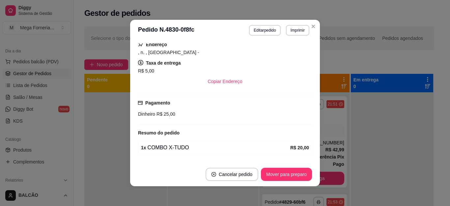
scroll to position [159, 0]
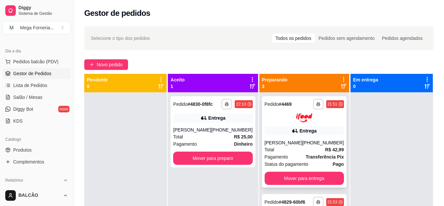
click at [304, 112] on div "**********" at bounding box center [304, 110] width 79 height 23
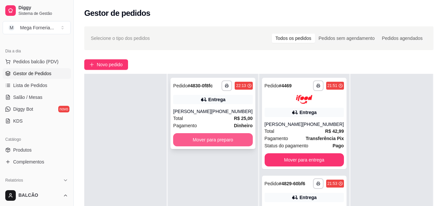
click at [236, 135] on button "Mover para preparo" at bounding box center [212, 139] width 79 height 13
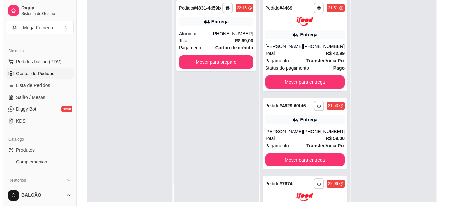
scroll to position [59, 0]
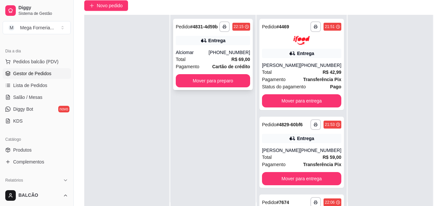
click at [198, 54] on div "Alciomar" at bounding box center [192, 52] width 33 height 7
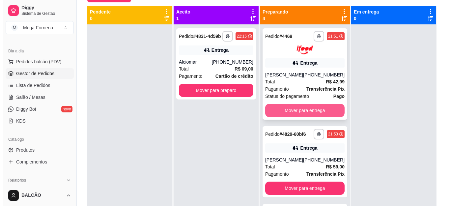
scroll to position [35, 0]
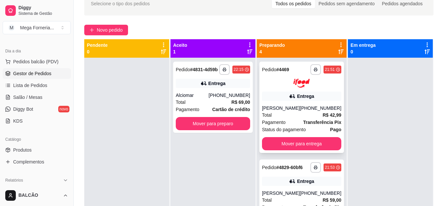
click at [300, 110] on div "[PHONE_NUMBER]" at bounding box center [321, 108] width 42 height 7
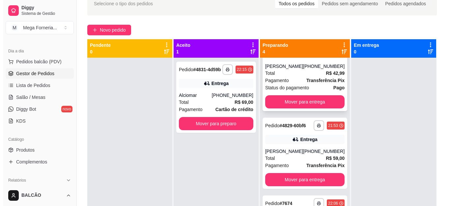
scroll to position [99, 0]
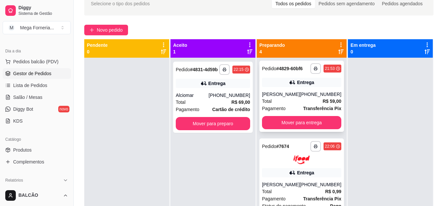
click at [302, 98] on div "[PHONE_NUMBER]" at bounding box center [321, 94] width 42 height 7
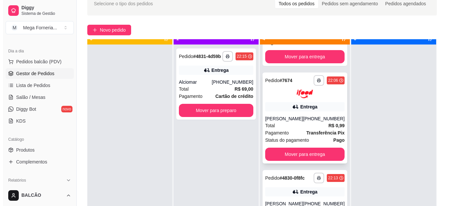
scroll to position [18, 0]
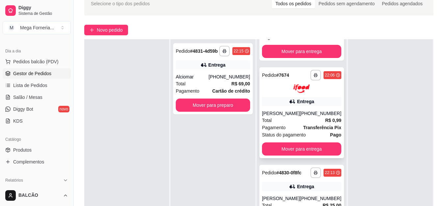
click at [279, 101] on div "**********" at bounding box center [302, 112] width 85 height 91
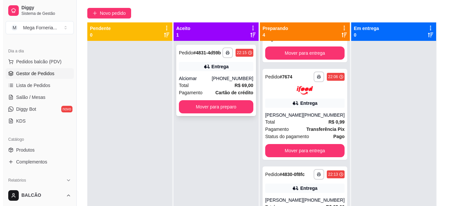
scroll to position [53, 0]
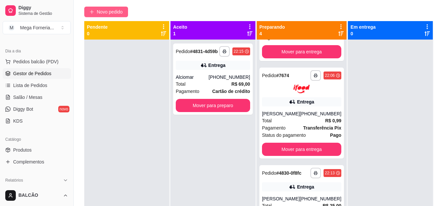
click at [112, 12] on span "Novo pedido" at bounding box center [110, 11] width 26 height 7
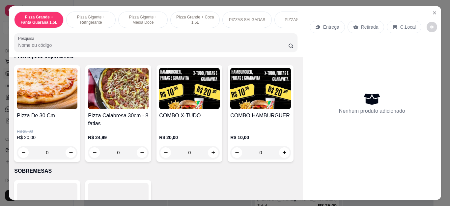
scroll to position [79, 0]
click at [51, 95] on img at bounding box center [47, 88] width 61 height 41
click at [175, 75] on div "Alho" at bounding box center [168, 77] width 41 height 8
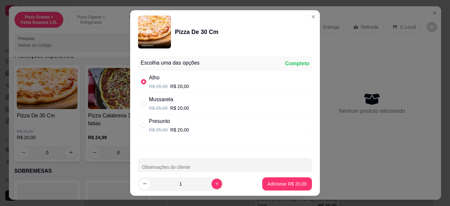
radio input "true"
click at [275, 179] on button "Adicionar R$ 20,00" at bounding box center [287, 183] width 50 height 13
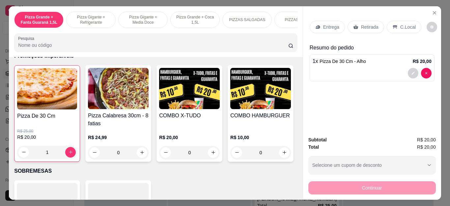
type input "1"
click at [44, 114] on div "Pizza De 30 Cm R$ 25,00 R$ 20,00 1" at bounding box center [47, 113] width 66 height 97
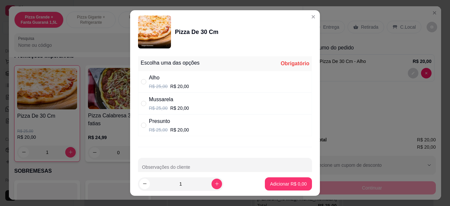
click at [173, 119] on div "Presunto" at bounding box center [169, 121] width 40 height 8
radio input "true"
click at [284, 185] on p "Adicionar R$ 20,00" at bounding box center [287, 184] width 39 height 7
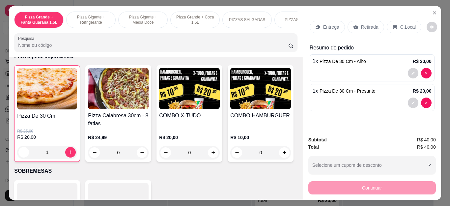
click at [128, 120] on h4 "Pizza Calabresa 30cm - 8 fatias" at bounding box center [118, 120] width 61 height 16
click at [139, 155] on div "1" at bounding box center [180, 148] width 86 height 13
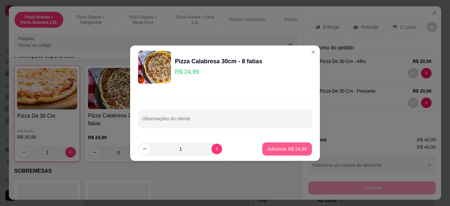
click at [268, 146] on p "Adicionar R$ 24,99" at bounding box center [287, 149] width 39 height 7
type input "1"
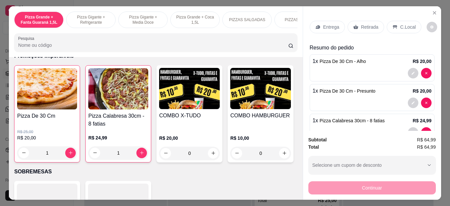
click at [337, 22] on div "Entrega" at bounding box center [327, 27] width 35 height 13
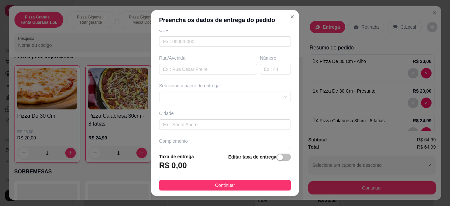
scroll to position [99, 0]
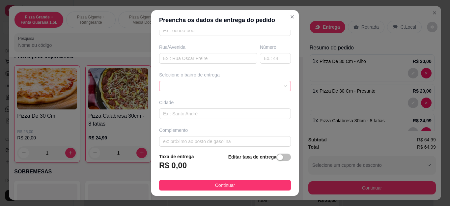
click at [235, 86] on div at bounding box center [225, 86] width 132 height 11
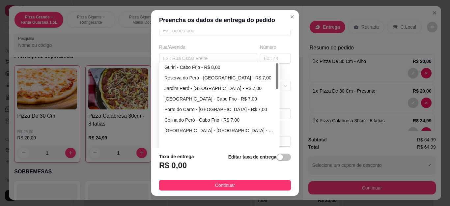
scroll to position [0, 0]
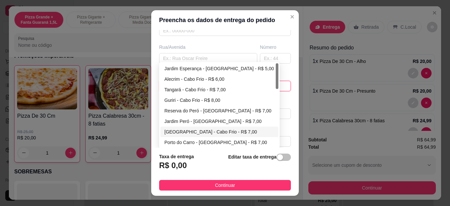
click at [211, 132] on div "[GEOGRAPHIC_DATA] - Cabo Frio - R$ 7,00" at bounding box center [219, 131] width 110 height 7
type input "Cabo Frio"
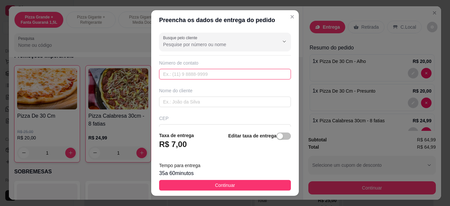
click at [213, 73] on input "text" at bounding box center [225, 74] width 132 height 11
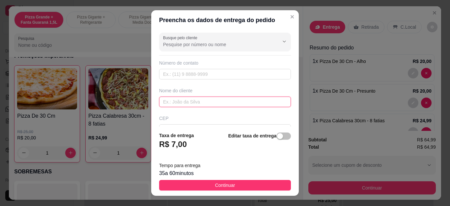
click at [217, 102] on input "text" at bounding box center [225, 102] width 132 height 11
type input "demil"
click at [224, 103] on input "demil" at bounding box center [225, 102] width 132 height 11
type input "0518"
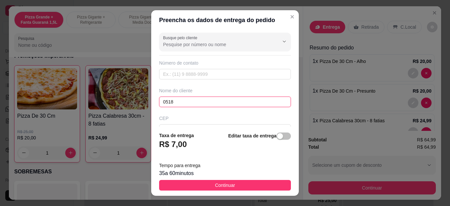
click at [224, 103] on input "0518" at bounding box center [225, 102] width 132 height 11
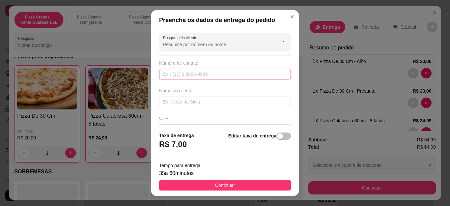
click at [229, 72] on input "text" at bounding box center [225, 74] width 132 height 11
click at [233, 50] on div "Busque pelo cliente" at bounding box center [225, 42] width 132 height 18
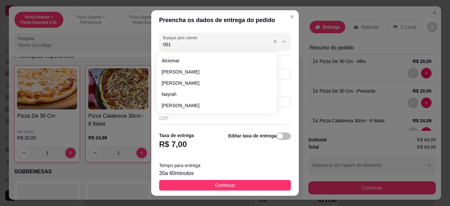
type input "0518"
click at [219, 47] on input "0518" at bounding box center [215, 44] width 105 height 7
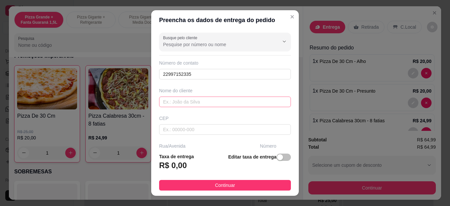
type input "[PERSON_NAME]"
type input "22997152335"
type input "[PERSON_NAME]"
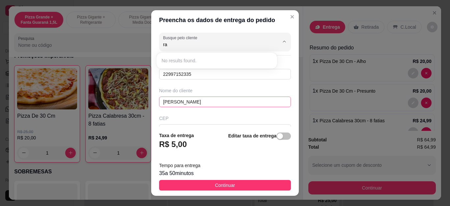
type input "r"
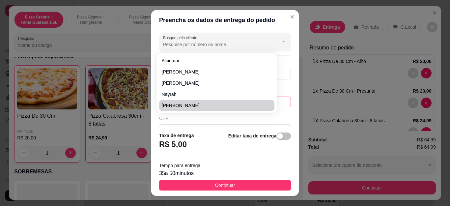
click at [190, 102] on span "[PERSON_NAME]" at bounding box center [213, 105] width 103 height 7
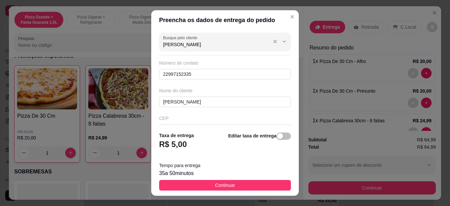
click at [253, 44] on input "[PERSON_NAME]" at bounding box center [215, 44] width 105 height 7
type input "[PERSON_NAME]"
click at [253, 44] on input "[PERSON_NAME]" at bounding box center [215, 44] width 105 height 7
click at [272, 44] on icon "Show suggestions" at bounding box center [274, 41] width 5 height 5
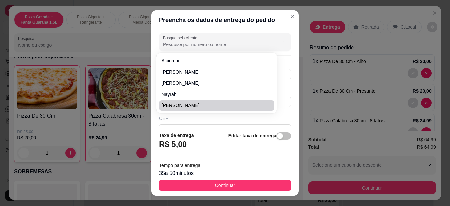
click at [209, 121] on div "CEP" at bounding box center [225, 118] width 132 height 7
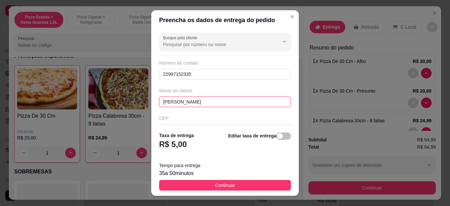
click at [202, 101] on input "[PERSON_NAME]" at bounding box center [225, 102] width 132 height 11
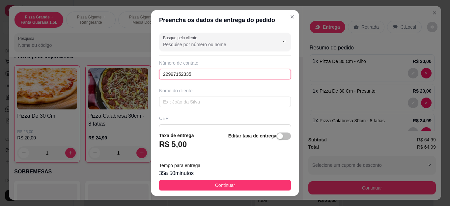
click at [196, 76] on input "22997152335" at bounding box center [225, 74] width 132 height 11
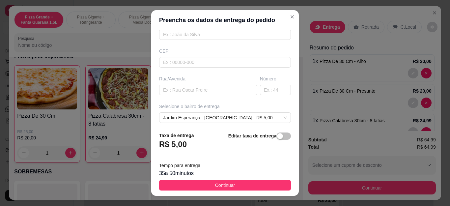
scroll to position [99, 0]
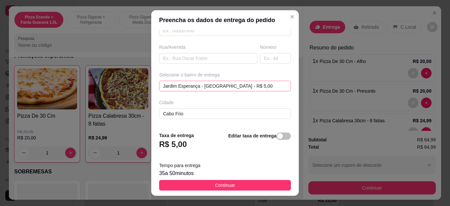
click at [267, 84] on div "[GEOGRAPHIC_DATA] - [GEOGRAPHIC_DATA] - R$ 5,00 6648ef33f18e8d34e2f282fa 6648ef…" at bounding box center [225, 86] width 132 height 11
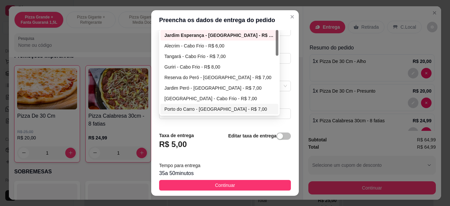
click at [212, 131] on footer "Taxa de entrega R$ 5,00 Editar taxa de entrega Tempo para entrega 35 a 50 minut…" at bounding box center [225, 161] width 148 height 69
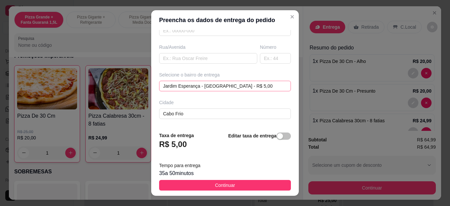
click at [224, 88] on div "[GEOGRAPHIC_DATA] - [GEOGRAPHIC_DATA] - R$ 5,00 6648ef4ff18e8d34e2f282fd 6648ef…" at bounding box center [225, 86] width 132 height 11
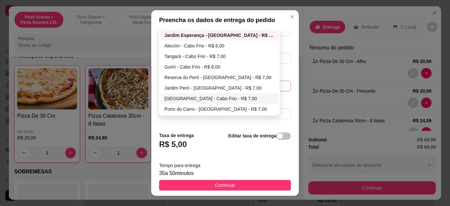
click at [210, 96] on div "[GEOGRAPHIC_DATA] - Cabo Frio - R$ 7,00" at bounding box center [219, 98] width 110 height 7
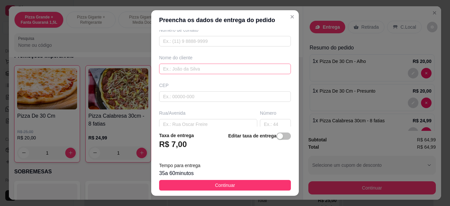
scroll to position [0, 0]
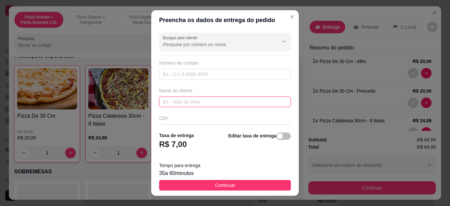
click at [210, 98] on input "text" at bounding box center [225, 102] width 132 height 11
type input "[PERSON_NAME]"
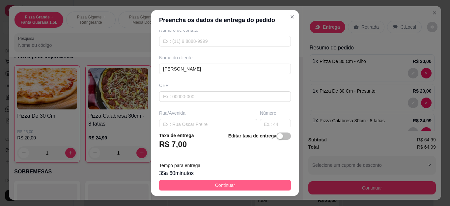
click at [233, 186] on button "Continuar" at bounding box center [225, 185] width 132 height 11
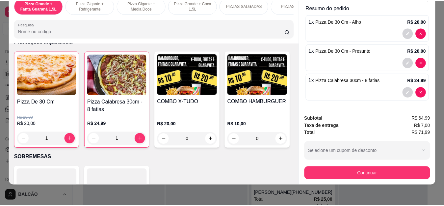
scroll to position [18, 0]
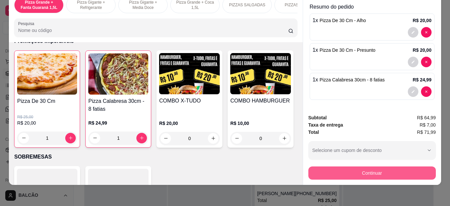
click at [360, 166] on button "Continuar" at bounding box center [371, 172] width 127 height 13
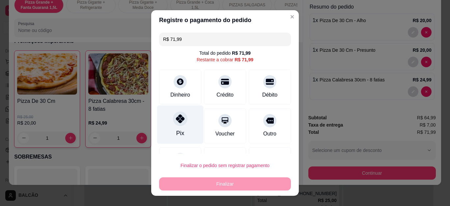
click at [165, 127] on div "Pix" at bounding box center [180, 124] width 46 height 39
type input "R$ 0,00"
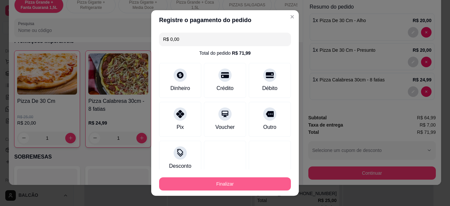
click at [234, 183] on button "Finalizar" at bounding box center [225, 183] width 132 height 13
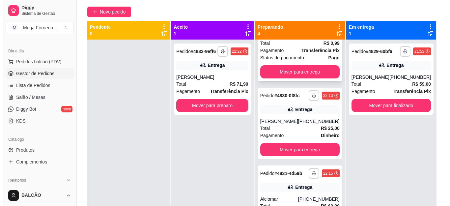
scroll to position [162, 0]
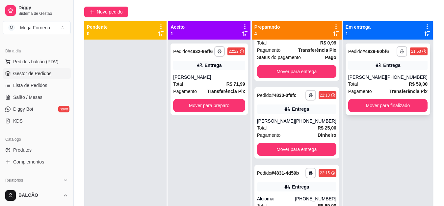
click at [369, 82] on div "Total R$ 59,00" at bounding box center [388, 83] width 79 height 7
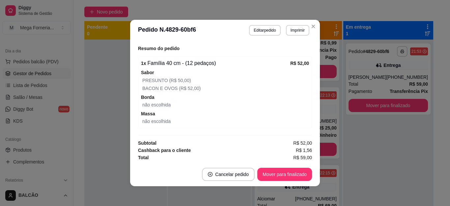
scroll to position [232, 0]
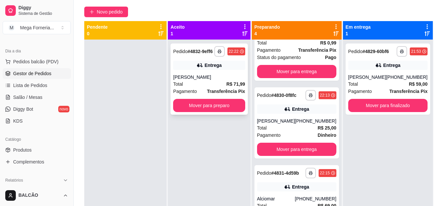
click at [229, 80] on div "[PERSON_NAME]" at bounding box center [209, 77] width 72 height 7
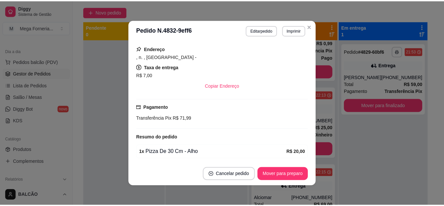
scroll to position [165, 0]
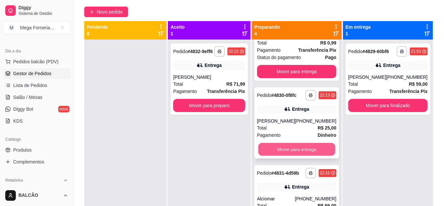
click at [299, 144] on button "Mover para entrega" at bounding box center [296, 149] width 77 height 13
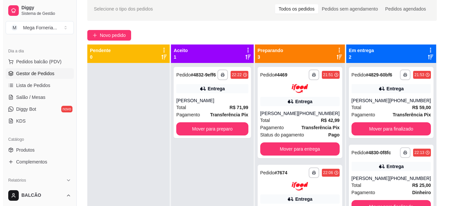
scroll to position [20, 0]
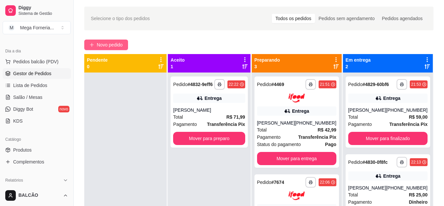
click at [119, 45] on span "Novo pedido" at bounding box center [110, 44] width 26 height 7
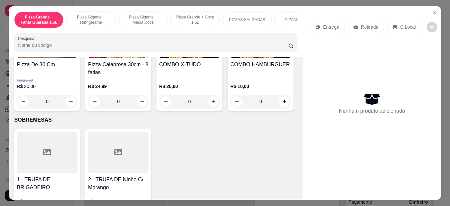
scroll to position [678, 0]
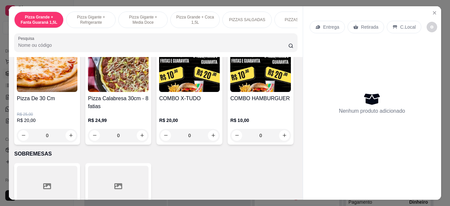
click at [209, 139] on div "0" at bounding box center [189, 135] width 61 height 13
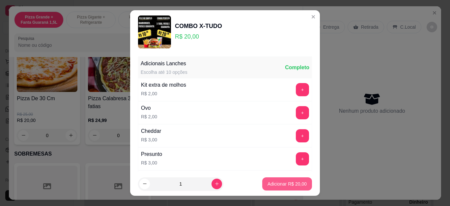
click at [277, 183] on p "Adicionar R$ 20,00" at bounding box center [287, 184] width 39 height 7
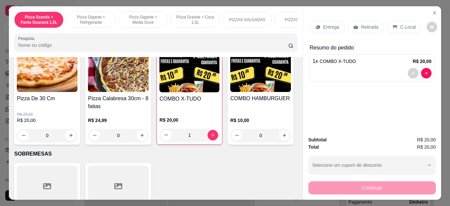
type input "1"
click at [327, 25] on p "Entrega" at bounding box center [331, 27] width 16 height 7
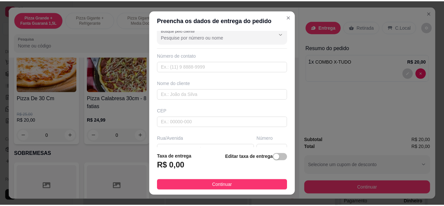
scroll to position [0, 0]
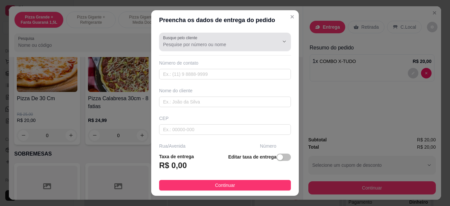
click at [232, 47] on input "Busque pelo cliente" at bounding box center [215, 44] width 105 height 7
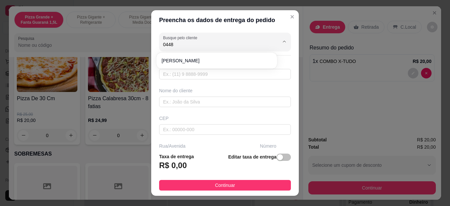
click at [228, 57] on li "[PERSON_NAME]" at bounding box center [216, 60] width 115 height 11
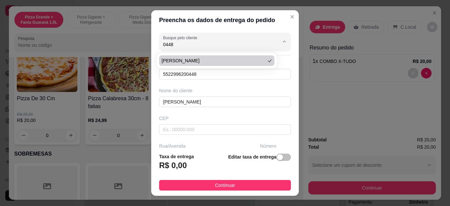
type input "[PERSON_NAME]"
type input "5522996200448"
type input "[PERSON_NAME]"
type input "Cabo Frio"
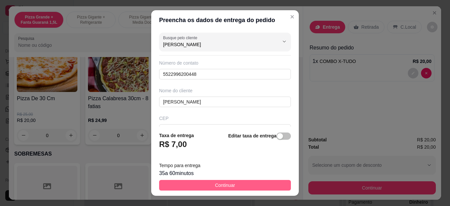
type input "[PERSON_NAME]"
click at [232, 184] on button "Continuar" at bounding box center [225, 185] width 132 height 11
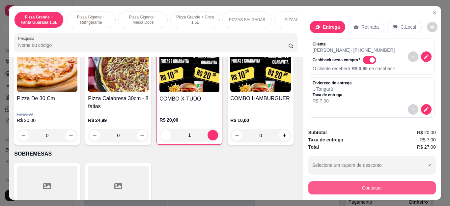
click at [336, 181] on button "Continuar" at bounding box center [371, 187] width 127 height 13
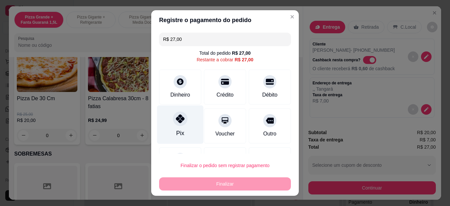
click at [186, 126] on div "Pix" at bounding box center [180, 124] width 46 height 39
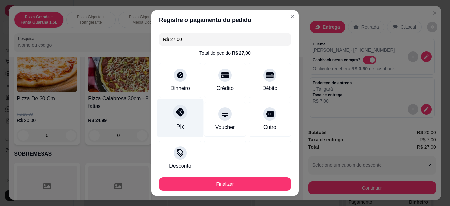
type input "R$ 0,00"
click at [185, 125] on div "Pix" at bounding box center [180, 118] width 46 height 39
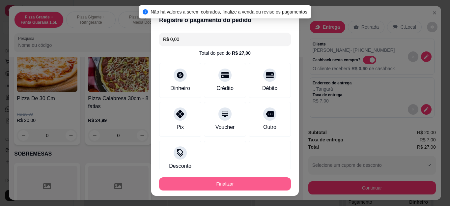
click at [212, 181] on button "Finalizar" at bounding box center [225, 183] width 132 height 13
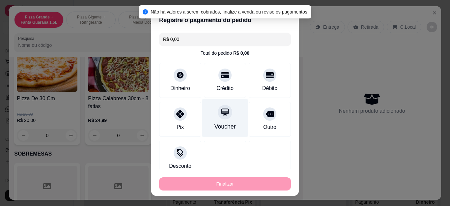
type input "0"
type input "-R$ 27,00"
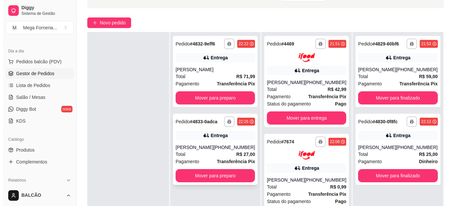
scroll to position [53, 0]
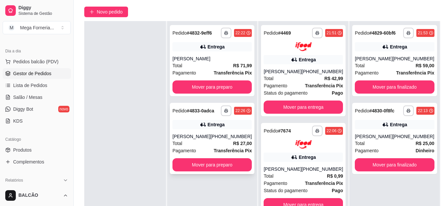
click at [204, 142] on div "Total R$ 27,00" at bounding box center [212, 143] width 79 height 7
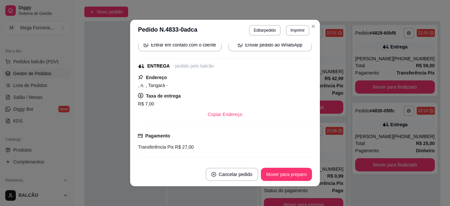
scroll to position [132, 0]
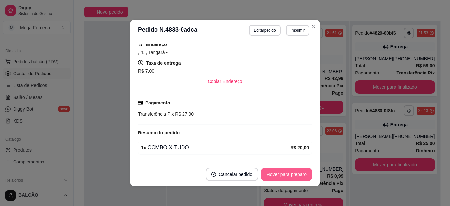
click at [299, 177] on button "Mover para preparo" at bounding box center [286, 174] width 51 height 13
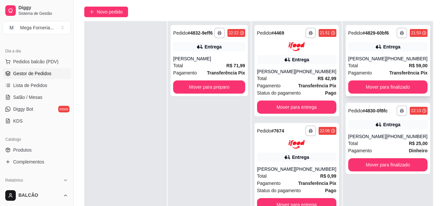
click at [361, 49] on div "Entrega" at bounding box center [388, 46] width 79 height 9
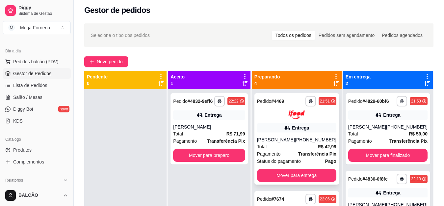
scroll to position [0, 0]
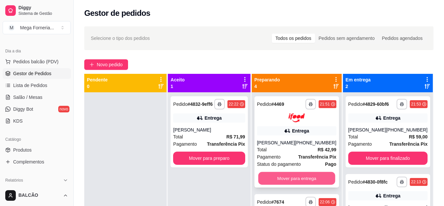
click at [287, 178] on button "Mover para entrega" at bounding box center [296, 178] width 77 height 13
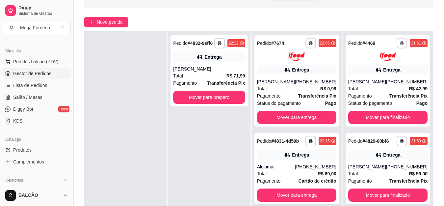
scroll to position [56, 0]
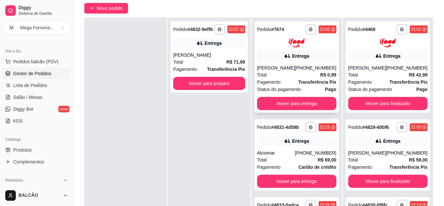
click at [284, 95] on div "**********" at bounding box center [297, 66] width 85 height 91
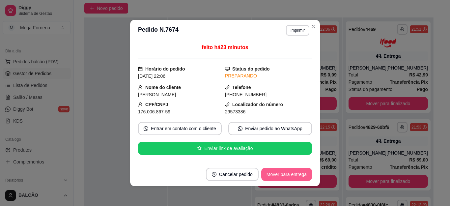
click at [293, 170] on button "Mover para entrega" at bounding box center [286, 174] width 51 height 13
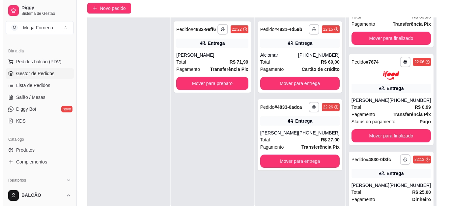
scroll to position [162, 0]
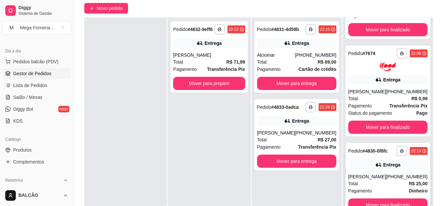
click at [386, 174] on div "[PHONE_NUMBER]" at bounding box center [407, 176] width 42 height 7
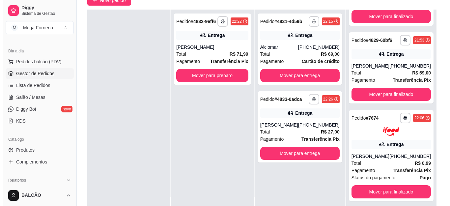
scroll to position [81, 0]
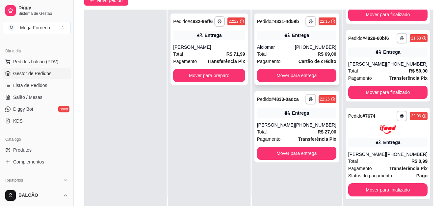
click at [281, 48] on div "Alciomar" at bounding box center [276, 47] width 38 height 7
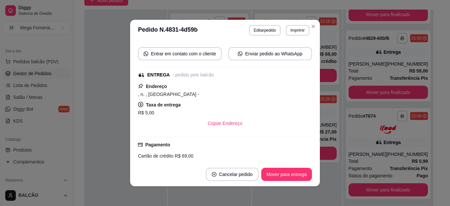
scroll to position [99, 0]
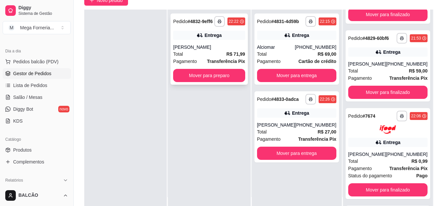
click at [231, 49] on div "[PERSON_NAME]" at bounding box center [209, 47] width 72 height 7
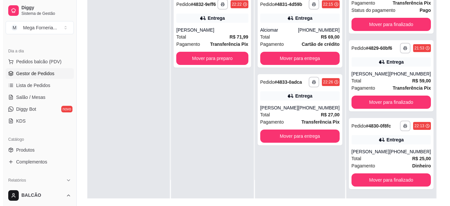
scroll to position [70, 0]
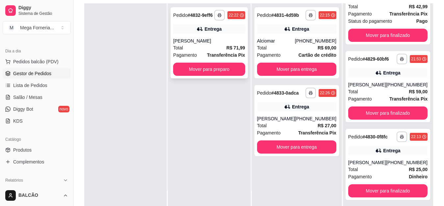
click at [218, 45] on div "Total R$ 71,99" at bounding box center [209, 47] width 72 height 7
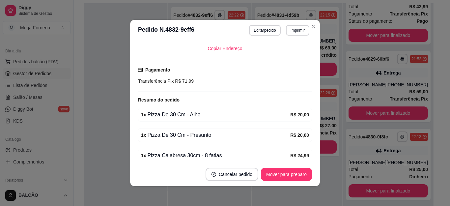
scroll to position [193, 0]
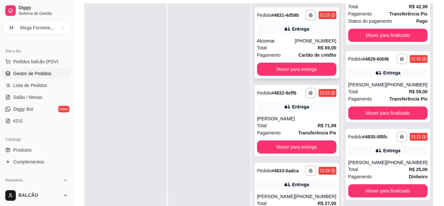
click at [267, 51] on span "Total" at bounding box center [262, 47] width 10 height 7
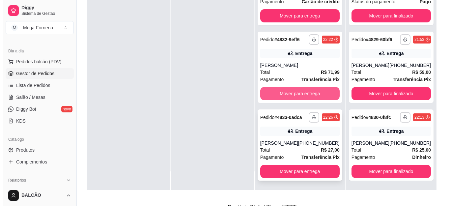
scroll to position [100, 0]
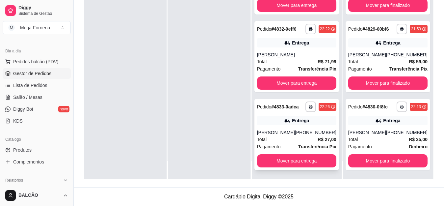
click at [295, 122] on div "Entrega" at bounding box center [300, 120] width 17 height 7
click at [363, 38] on div "Entrega" at bounding box center [388, 42] width 79 height 9
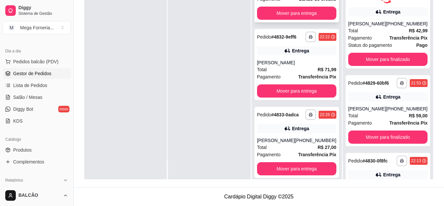
scroll to position [0, 0]
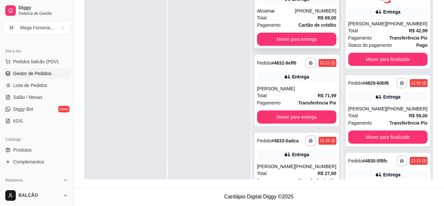
click at [301, 14] on div "[PHONE_NUMBER]" at bounding box center [316, 11] width 42 height 7
click at [290, 42] on button "Mover para entrega" at bounding box center [296, 39] width 77 height 13
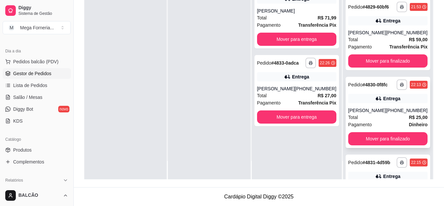
scroll to position [82, 0]
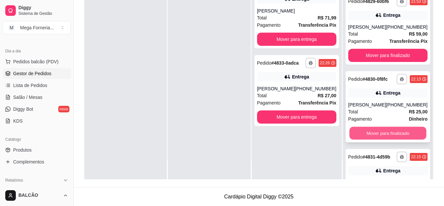
click at [397, 139] on button "Mover para finalizado" at bounding box center [388, 133] width 77 height 13
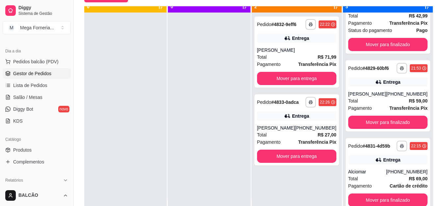
scroll to position [18, 0]
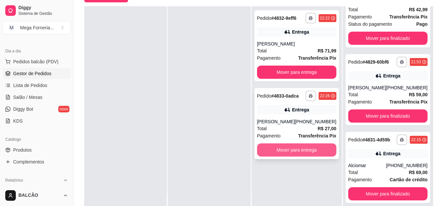
click at [291, 145] on button "Mover para entrega" at bounding box center [296, 149] width 79 height 13
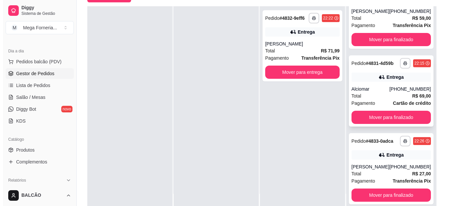
scroll to position [148, 0]
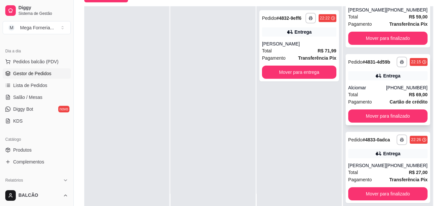
click at [373, 91] on div "Total R$ 69,00" at bounding box center [388, 94] width 79 height 7
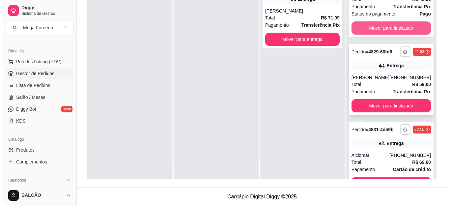
scroll to position [66, 0]
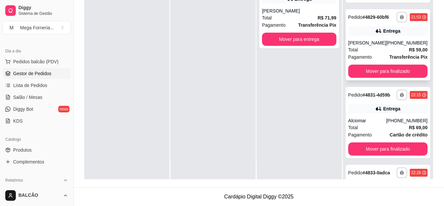
click at [367, 53] on div "Total R$ 59,00" at bounding box center [388, 49] width 79 height 7
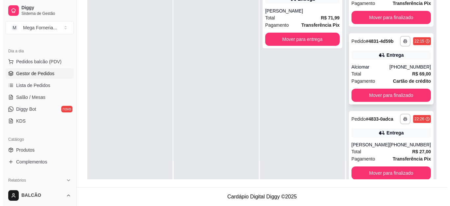
scroll to position [33, 0]
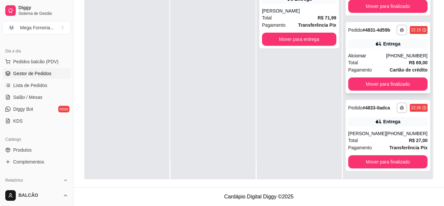
click at [367, 73] on span "Pagamento" at bounding box center [361, 69] width 24 height 7
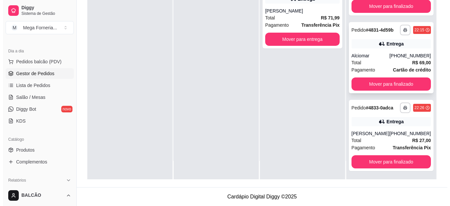
scroll to position [50, 0]
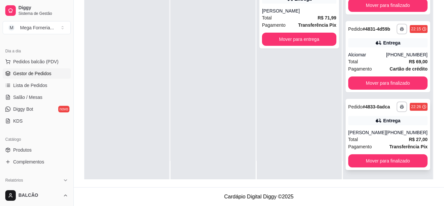
click at [370, 136] on div "Total R$ 27,00" at bounding box center [388, 139] width 79 height 7
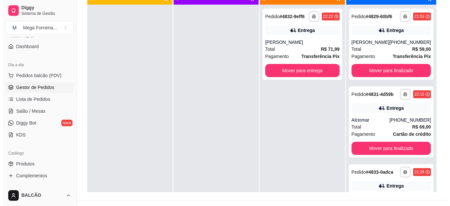
scroll to position [96, 0]
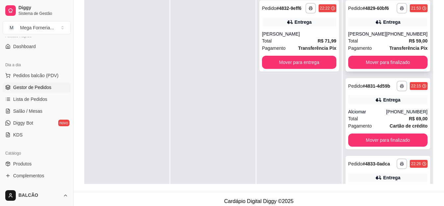
click at [370, 37] on div "[PERSON_NAME]" at bounding box center [368, 34] width 38 height 7
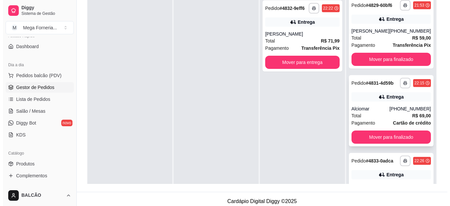
scroll to position [0, 0]
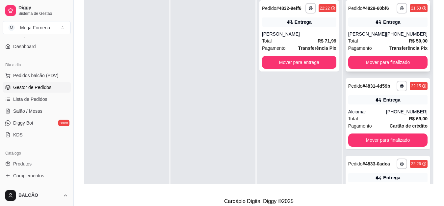
click at [369, 44] on div "Total R$ 59,00" at bounding box center [388, 40] width 79 height 7
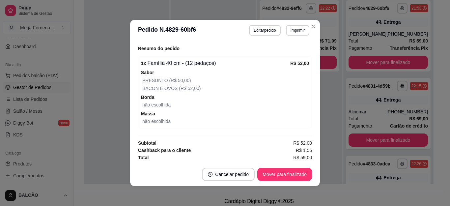
scroll to position [232, 0]
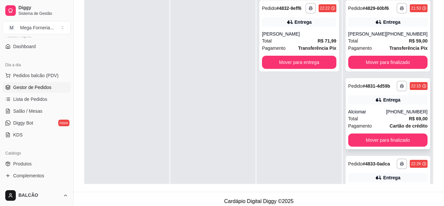
click at [385, 122] on div "Total R$ 69,00" at bounding box center [388, 118] width 79 height 7
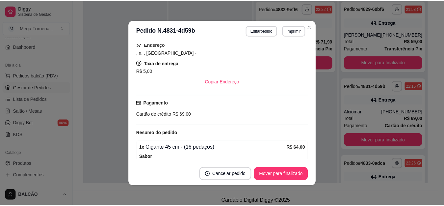
scroll to position [165, 0]
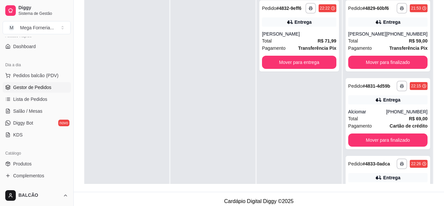
click at [403, 79] on div "**********" at bounding box center [388, 99] width 90 height 206
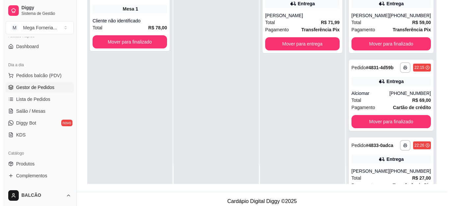
scroll to position [0, 0]
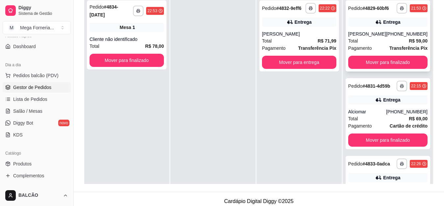
click at [378, 44] on div "Total R$ 59,00" at bounding box center [388, 40] width 79 height 7
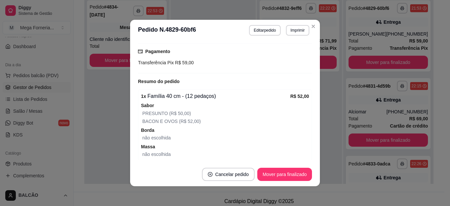
scroll to position [231, 0]
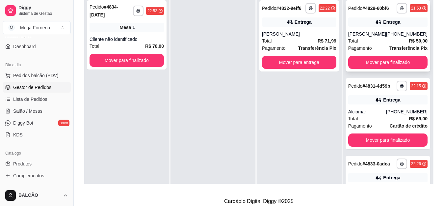
click at [377, 37] on div "[PERSON_NAME]" at bounding box center [368, 34] width 38 height 7
click at [368, 43] on div "Total R$ 59,00" at bounding box center [388, 40] width 79 height 7
click at [370, 51] on span "Pagamento" at bounding box center [361, 47] width 24 height 7
click at [376, 115] on div "Alciomar" at bounding box center [368, 111] width 38 height 7
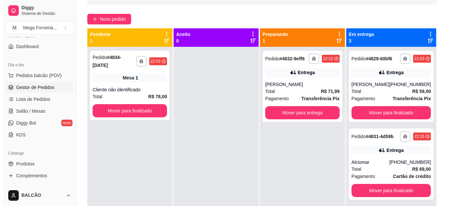
scroll to position [0, 0]
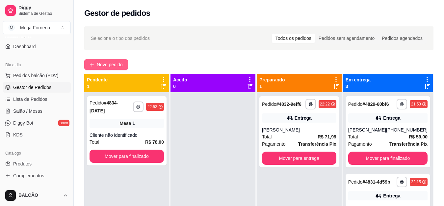
click at [120, 63] on span "Novo pedido" at bounding box center [110, 64] width 26 height 7
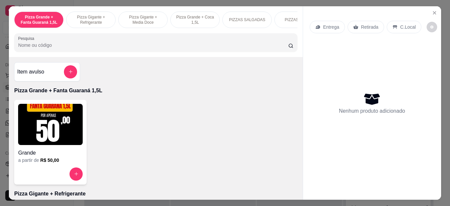
drag, startPoint x: 294, startPoint y: 68, endPoint x: 295, endPoint y: 79, distance: 11.9
click at [295, 79] on div "Item avulso Pizza Grande + Fanta Guaraná 1,5L Grande a partir de R$ 50,00 Pizza…" at bounding box center [156, 128] width 294 height 143
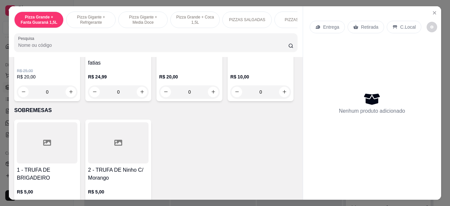
scroll to position [742, 0]
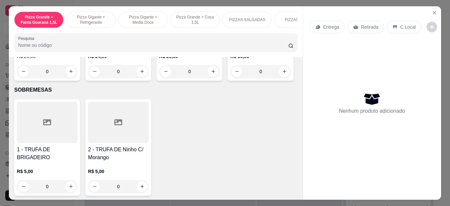
click at [230, 78] on div "0" at bounding box center [260, 71] width 61 height 13
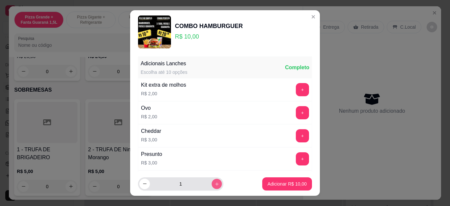
click at [214, 183] on icon "increase-product-quantity" at bounding box center [216, 183] width 5 height 5
type input "2"
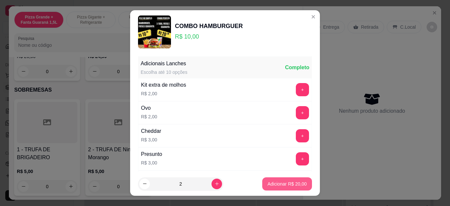
click at [266, 178] on button "Adicionar R$ 20,00" at bounding box center [287, 183] width 50 height 13
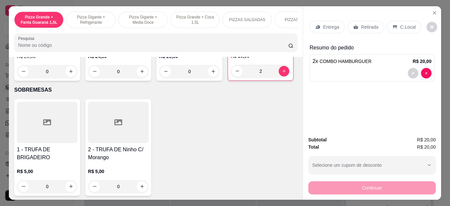
type input "2"
click at [374, 24] on p "Retirada" at bounding box center [369, 27] width 17 height 7
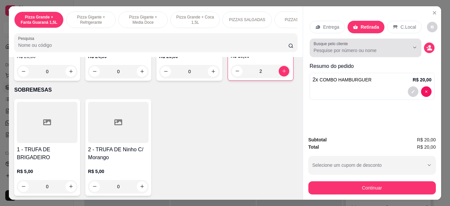
click at [386, 50] on input "Busque pelo cliente" at bounding box center [356, 50] width 85 height 7
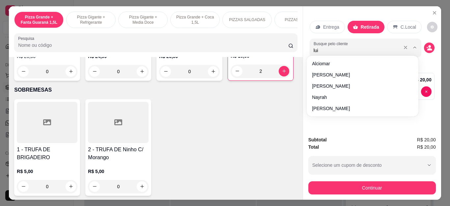
type input "[PERSON_NAME]"
click at [354, 47] on input "[PERSON_NAME]" at bounding box center [356, 50] width 85 height 7
type input "2638"
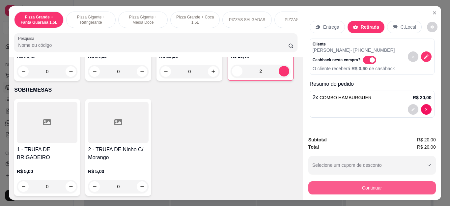
click at [376, 181] on button "Continuar" at bounding box center [371, 187] width 127 height 13
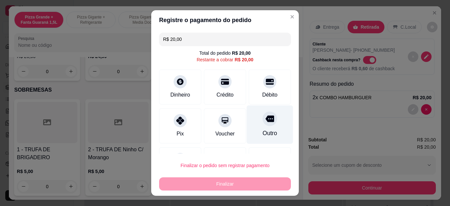
click at [263, 131] on div "Outro" at bounding box center [270, 133] width 14 height 9
type input "R$ 0,00"
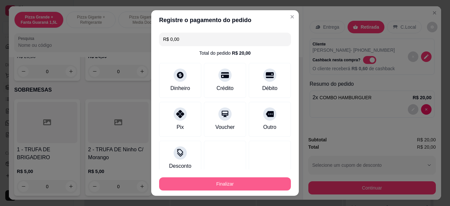
click at [259, 184] on button "Finalizar" at bounding box center [225, 183] width 132 height 13
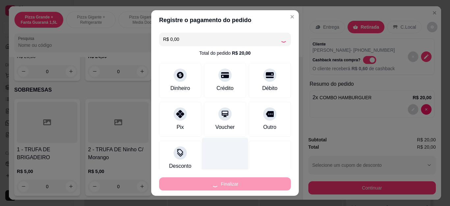
type input "0"
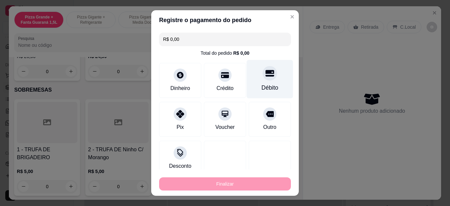
type input "-R$ 20,00"
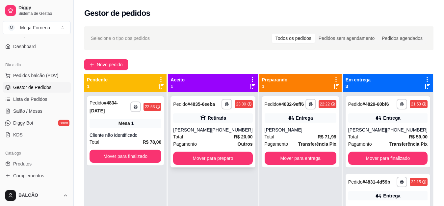
click at [203, 122] on div "Retirada" at bounding box center [212, 117] width 79 height 9
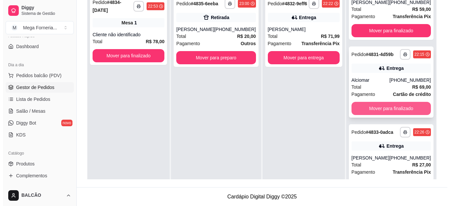
scroll to position [50, 0]
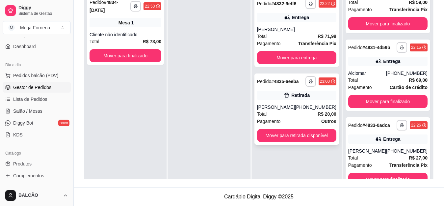
click at [297, 116] on div "Total R$ 20,00" at bounding box center [296, 113] width 79 height 7
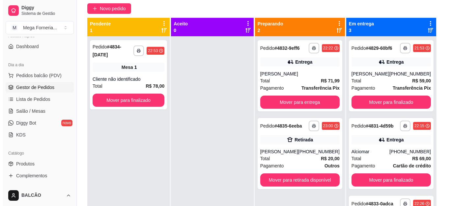
scroll to position [26, 0]
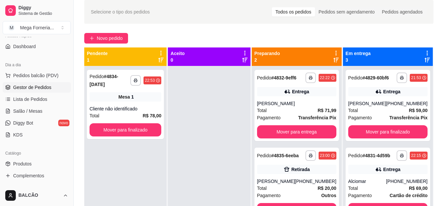
click at [98, 30] on div "**********" at bounding box center [259, 128] width 371 height 265
click at [106, 41] on span "Novo pedido" at bounding box center [110, 38] width 26 height 7
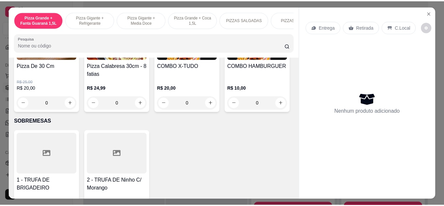
scroll to position [678, 0]
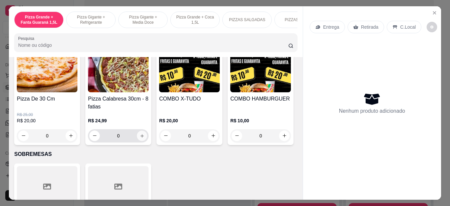
click at [143, 138] on button "increase-product-quantity" at bounding box center [142, 135] width 10 height 10
type input "1"
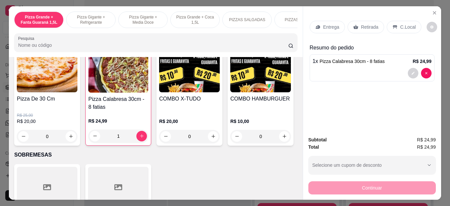
click at [355, 23] on div "Retirada" at bounding box center [366, 27] width 37 height 13
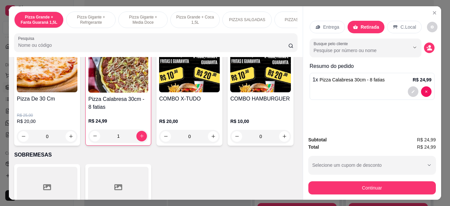
click at [364, 50] on input "Busque pelo cliente" at bounding box center [356, 50] width 85 height 7
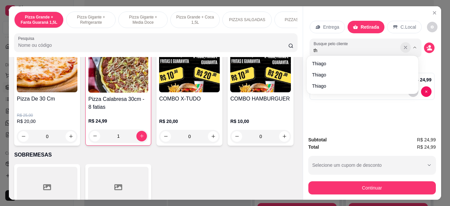
type input "t"
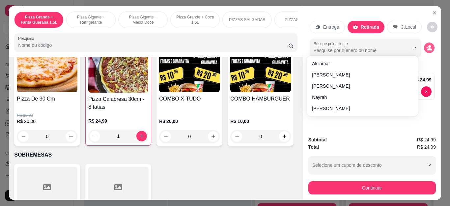
click at [426, 45] on icon "decrease-product-quantity" at bounding box center [429, 48] width 6 height 6
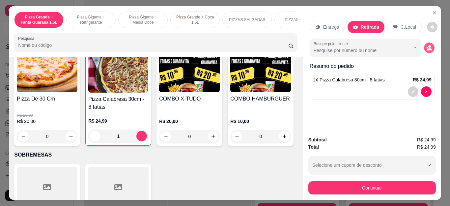
click at [428, 45] on circle "decrease-product-quantity" at bounding box center [429, 46] width 3 height 3
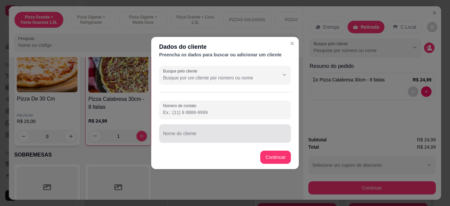
click at [215, 143] on div "Busque pelo cliente Número de contato Nome do cliente" at bounding box center [225, 104] width 148 height 82
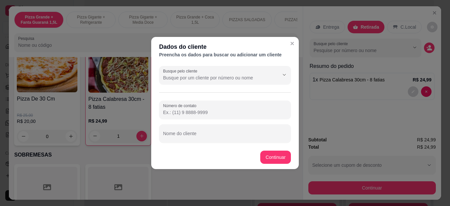
click at [224, 135] on input "Nome do cliente" at bounding box center [225, 136] width 124 height 7
type input "tiago"
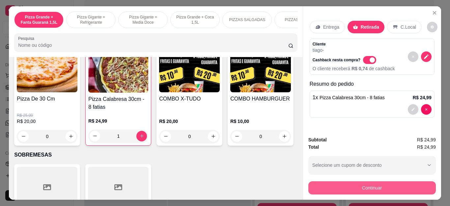
click at [335, 181] on button "Continuar" at bounding box center [371, 187] width 127 height 13
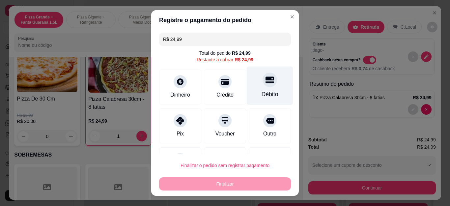
click at [247, 86] on div "Débito" at bounding box center [270, 86] width 46 height 39
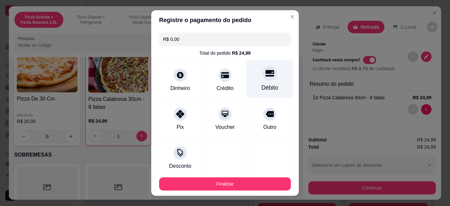
type input "R$ 0,00"
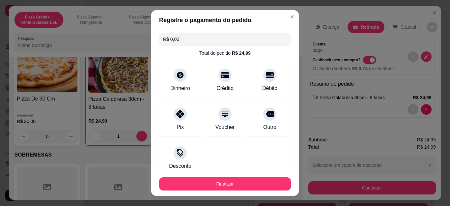
drag, startPoint x: 252, startPoint y: 175, endPoint x: 252, endPoint y: 181, distance: 5.6
click at [252, 179] on div "Finalizar" at bounding box center [225, 183] width 132 height 16
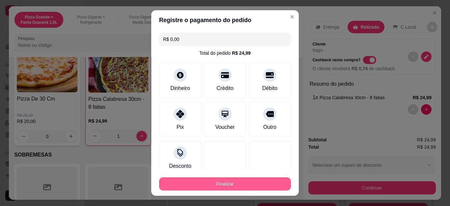
click at [253, 181] on button "Finalizar" at bounding box center [225, 183] width 132 height 13
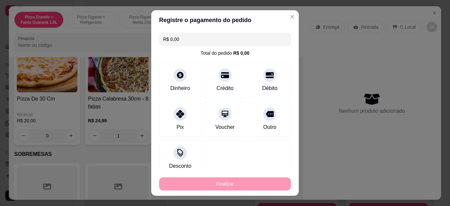
type input "0"
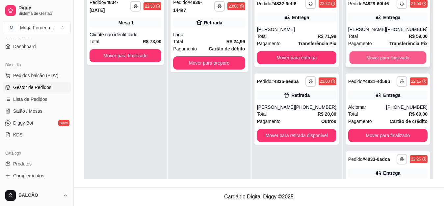
click at [384, 60] on button "Mover para finalizado" at bounding box center [388, 57] width 77 height 13
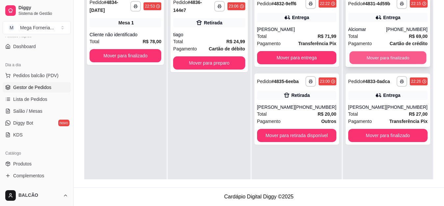
click at [395, 59] on button "Mover para finalizado" at bounding box center [388, 57] width 77 height 13
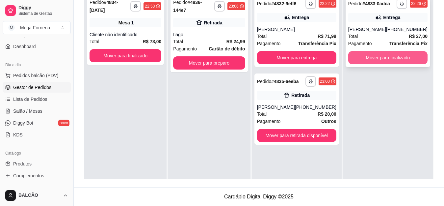
click at [395, 58] on button "Mover para finalizado" at bounding box center [388, 57] width 79 height 13
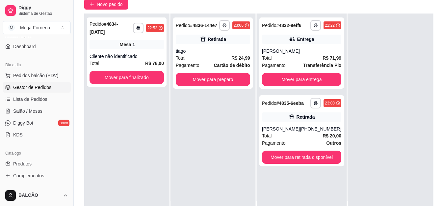
scroll to position [68, 0]
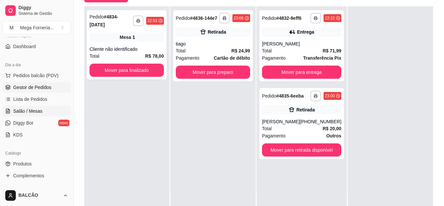
click at [42, 109] on link "Salão / Mesas" at bounding box center [37, 111] width 68 height 11
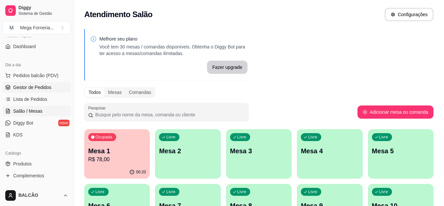
click at [37, 85] on span "Gestor de Pedidos" at bounding box center [32, 87] width 38 height 7
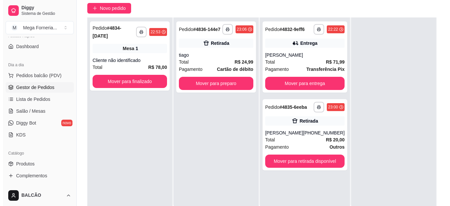
scroll to position [68, 0]
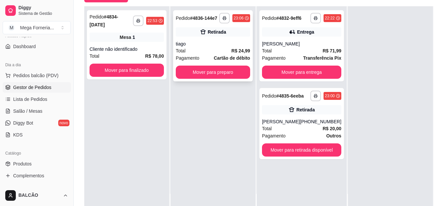
click at [227, 42] on div "tiago" at bounding box center [213, 44] width 74 height 7
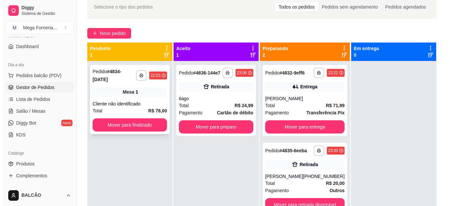
scroll to position [2, 0]
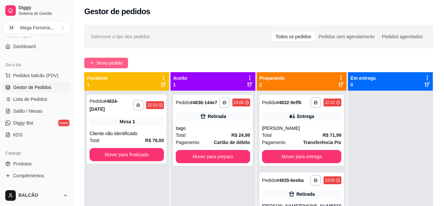
click at [103, 58] on button "Novo pedido" at bounding box center [106, 63] width 44 height 11
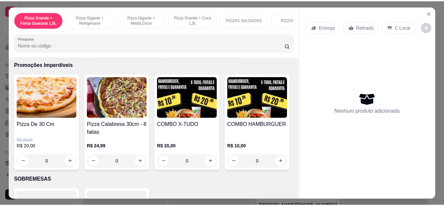
scroll to position [654, 0]
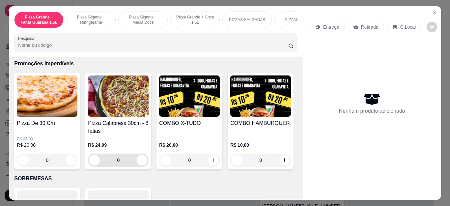
click at [134, 162] on input "0" at bounding box center [118, 160] width 37 height 13
click at [140, 161] on icon "increase-product-quantity" at bounding box center [142, 159] width 5 height 5
type input "1"
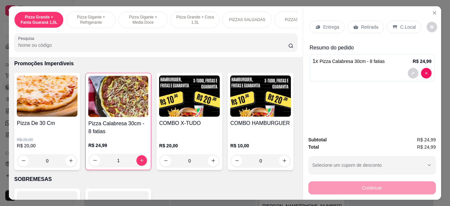
click at [368, 24] on p "Retirada" at bounding box center [369, 27] width 17 height 7
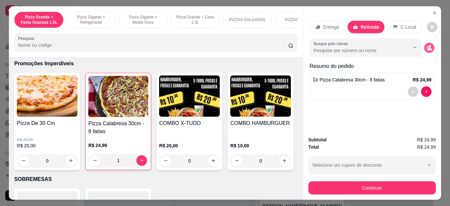
click at [428, 45] on circle "decrease-product-quantity" at bounding box center [429, 46] width 3 height 3
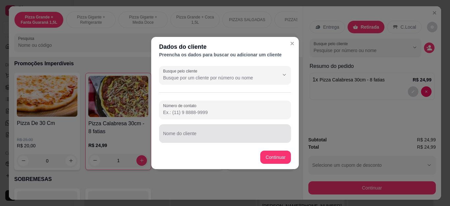
click at [225, 133] on input "Nome do cliente" at bounding box center [225, 136] width 124 height 7
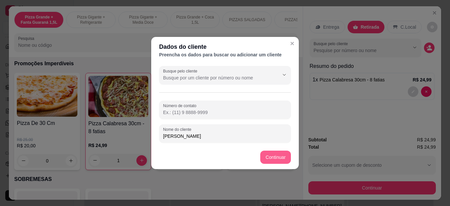
type input "[PERSON_NAME]"
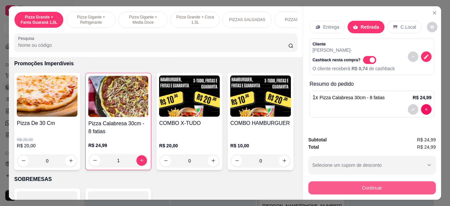
click at [353, 184] on button "Continuar" at bounding box center [371, 187] width 127 height 13
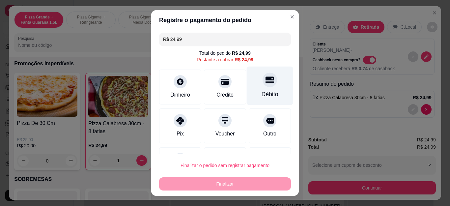
click at [266, 83] on icon at bounding box center [270, 79] width 9 height 9
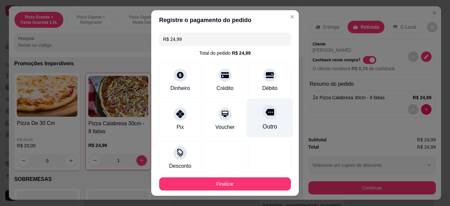
type input "R$ 0,00"
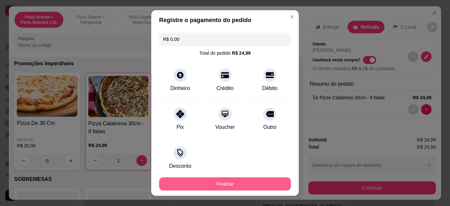
click at [248, 177] on button "Finalizar" at bounding box center [225, 183] width 132 height 13
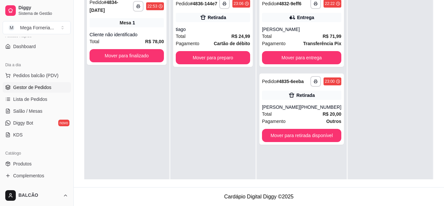
drag, startPoint x: 437, startPoint y: 81, endPoint x: 431, endPoint y: 102, distance: 21.7
click at [436, 105] on div "**********" at bounding box center [259, 54] width 371 height 265
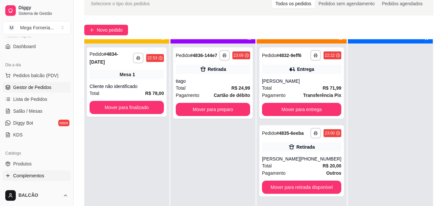
scroll to position [18, 0]
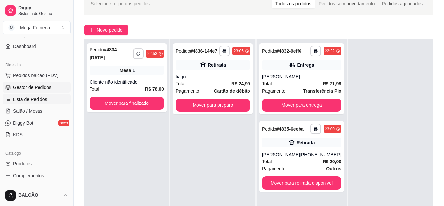
click at [33, 95] on link "Lista de Pedidos" at bounding box center [37, 99] width 68 height 11
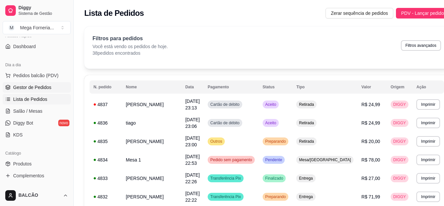
click at [30, 86] on span "Gestor de Pedidos" at bounding box center [32, 87] width 38 height 7
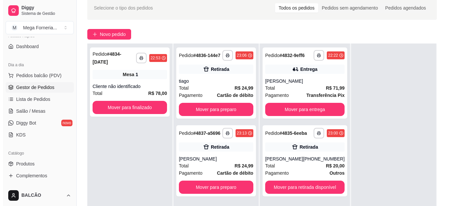
scroll to position [66, 0]
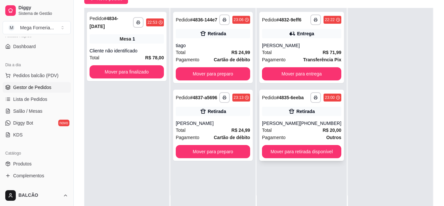
click at [286, 132] on div "Total R$ 20,00" at bounding box center [301, 130] width 79 height 7
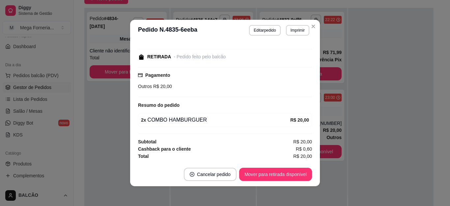
scroll to position [1, 0]
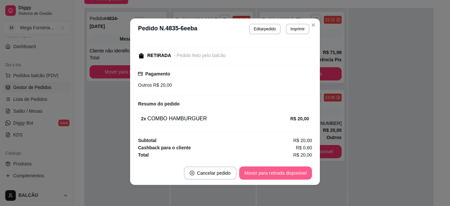
click at [274, 170] on button "Mover para retirada disponível" at bounding box center [275, 172] width 73 height 13
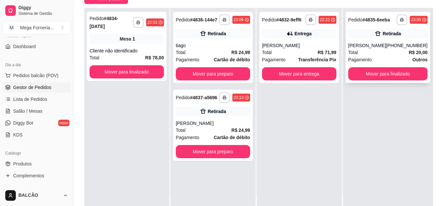
click at [364, 44] on div "[PERSON_NAME]" at bounding box center [368, 45] width 38 height 7
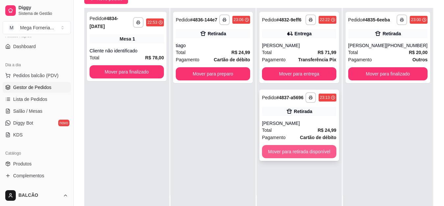
click at [297, 152] on button "Mover para retirada disponível" at bounding box center [299, 151] width 74 height 13
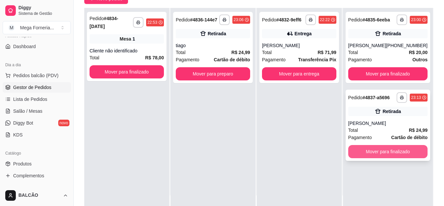
click at [377, 150] on button "Mover para finalizado" at bounding box center [388, 151] width 79 height 13
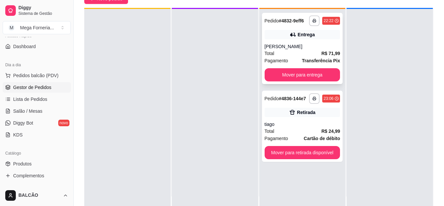
scroll to position [18, 0]
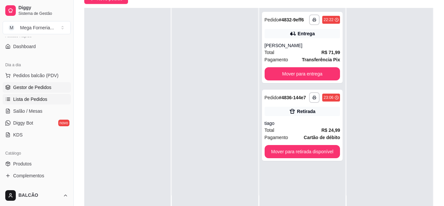
click at [54, 100] on link "Lista de Pedidos" at bounding box center [37, 99] width 68 height 11
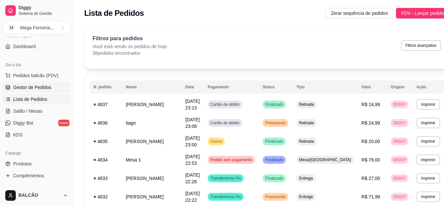
click at [35, 87] on span "Gestor de Pedidos" at bounding box center [32, 87] width 38 height 7
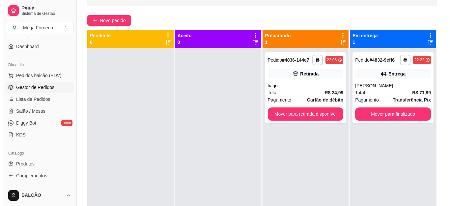
scroll to position [45, 0]
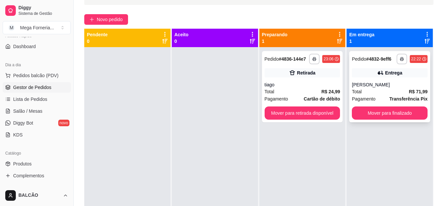
click at [366, 93] on div "Total R$ 71,99" at bounding box center [390, 91] width 76 height 7
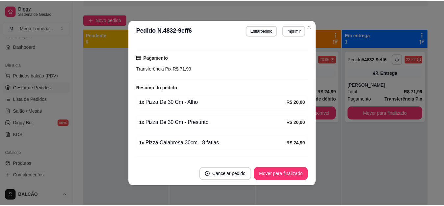
scroll to position [193, 0]
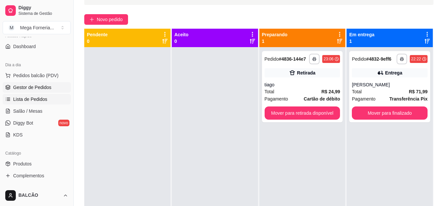
click at [53, 100] on link "Lista de Pedidos" at bounding box center [37, 99] width 68 height 11
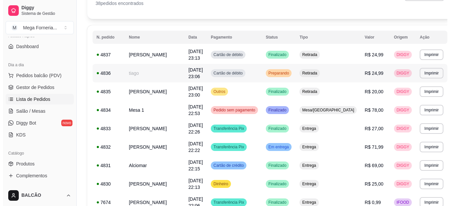
scroll to position [66, 0]
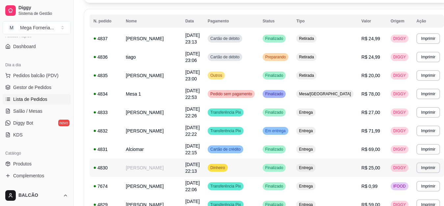
click at [138, 166] on td "[PERSON_NAME]" at bounding box center [152, 167] width 60 height 18
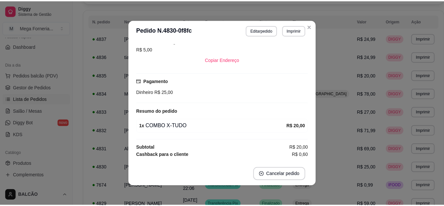
scroll to position [138, 0]
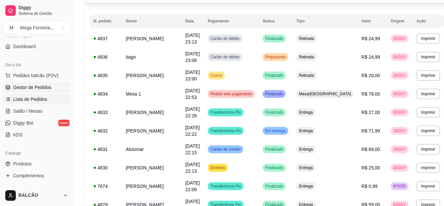
click at [45, 85] on span "Gestor de Pedidos" at bounding box center [32, 87] width 38 height 7
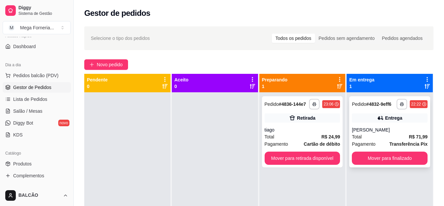
click at [369, 137] on div "Total R$ 71,99" at bounding box center [390, 136] width 76 height 7
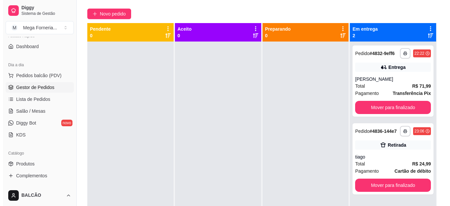
scroll to position [64, 0]
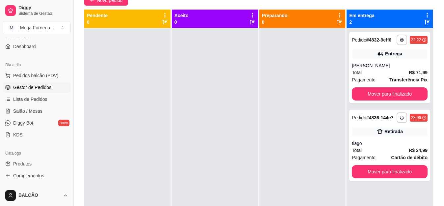
click at [214, 79] on div at bounding box center [215, 131] width 86 height 206
click at [167, 85] on div at bounding box center [127, 131] width 86 height 206
click at [163, 85] on div at bounding box center [127, 131] width 86 height 206
click at [228, 63] on div at bounding box center [215, 131] width 86 height 206
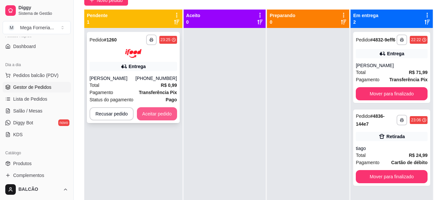
click at [152, 113] on button "Aceitar pedido" at bounding box center [157, 113] width 40 height 13
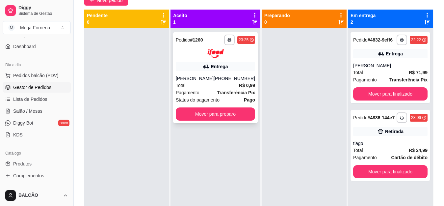
click at [193, 85] on div "Total R$ 0,99" at bounding box center [215, 85] width 79 height 7
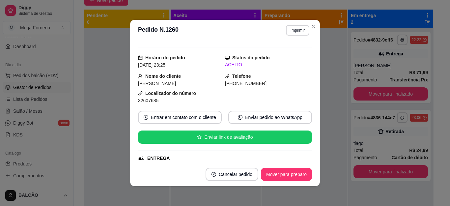
scroll to position [0, 0]
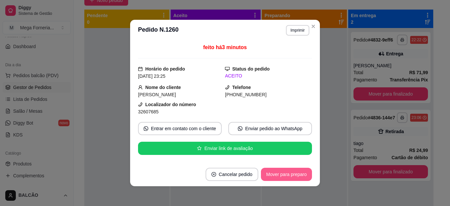
click at [282, 173] on button "Mover para preparo" at bounding box center [286, 174] width 51 height 13
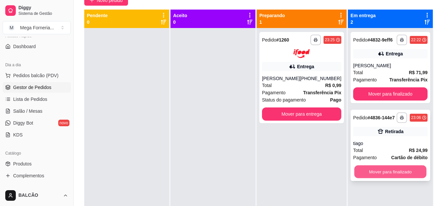
click at [402, 169] on button "Mover para finalizado" at bounding box center [390, 171] width 72 height 13
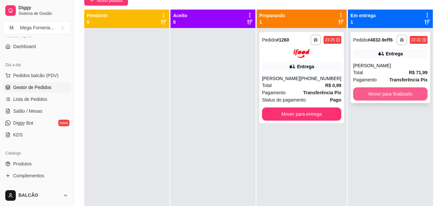
click at [388, 89] on button "Mover para finalizado" at bounding box center [390, 93] width 74 height 13
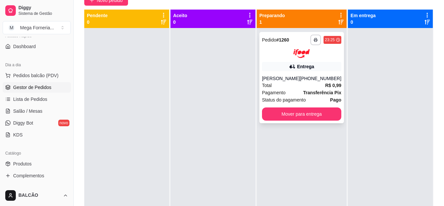
click at [317, 78] on div "[PHONE_NUMBER]" at bounding box center [321, 78] width 42 height 7
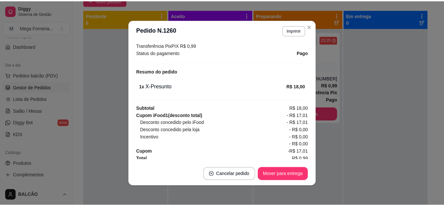
scroll to position [215, 0]
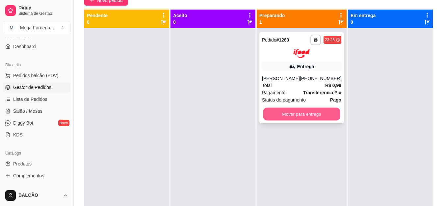
click at [319, 114] on button "Mover para entrega" at bounding box center [301, 113] width 77 height 13
